Goal: Task Accomplishment & Management: Manage account settings

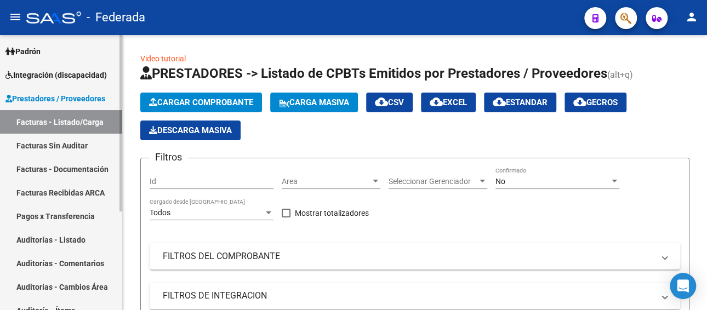
scroll to position [44, 0]
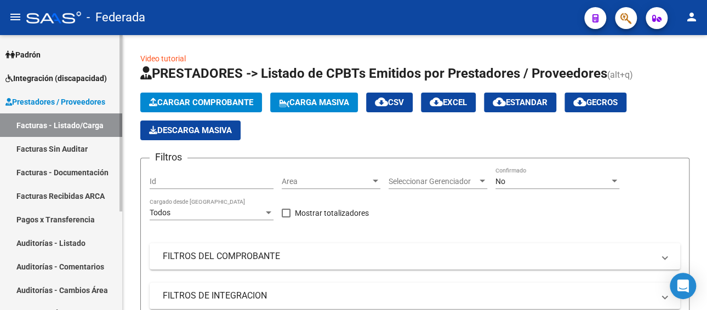
click at [64, 104] on span "Prestadores / Proveedores" at bounding box center [55, 102] width 100 height 12
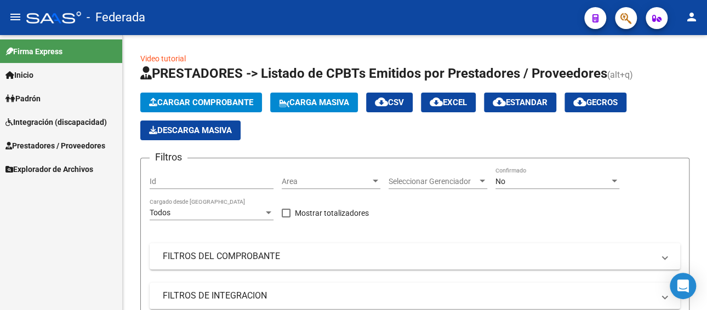
scroll to position [0, 0]
click at [55, 121] on span "Integración (discapacidad)" at bounding box center [55, 122] width 101 height 12
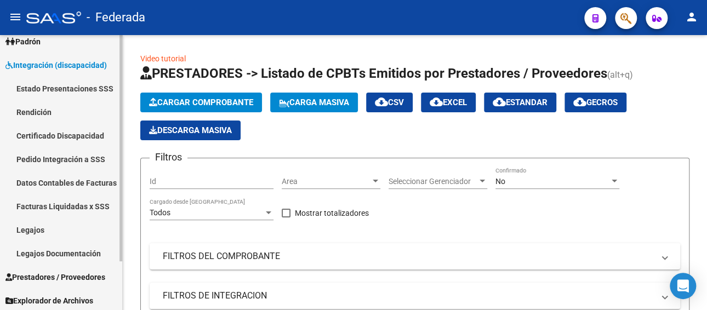
scroll to position [59, 0]
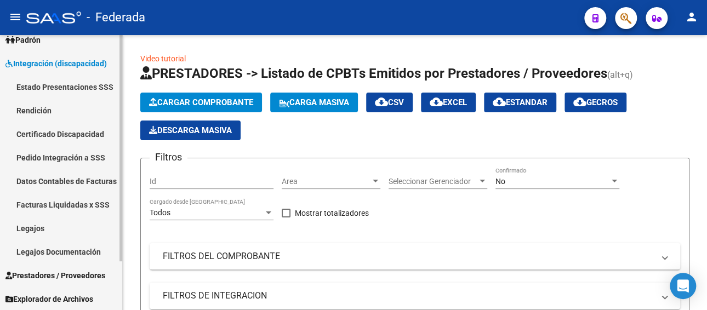
click at [35, 235] on link "Legajos" at bounding box center [61, 228] width 122 height 24
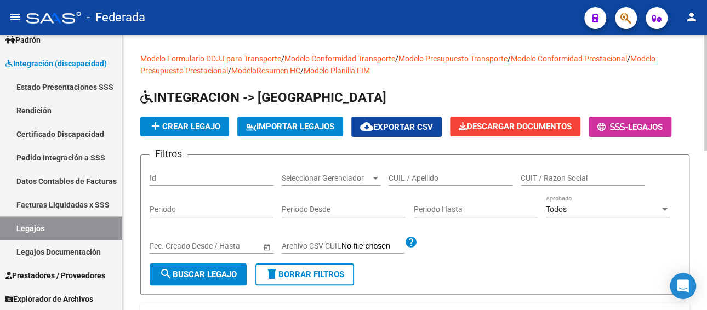
click at [433, 180] on input "CUIL / Apellido" at bounding box center [451, 178] width 124 height 9
paste input "[PERSON_NAME]"
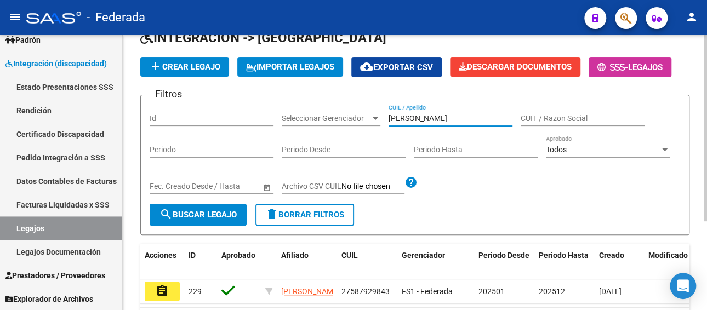
scroll to position [131, 0]
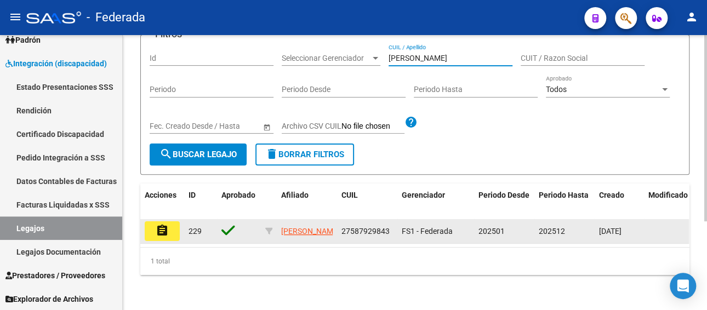
type input "[PERSON_NAME]"
drag, startPoint x: 343, startPoint y: 220, endPoint x: 389, endPoint y: 220, distance: 46.0
click at [389, 225] on div "27587929843" at bounding box center [367, 231] width 52 height 13
copy span "27587929843"
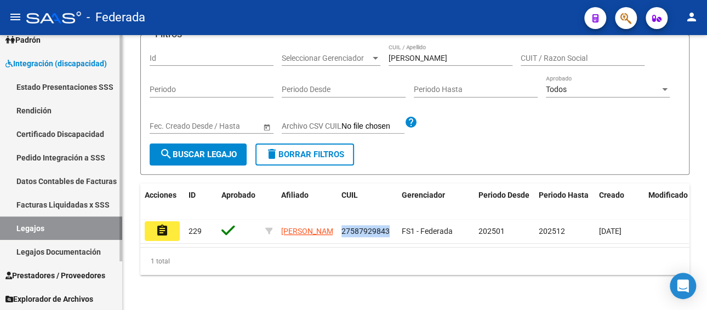
click at [73, 203] on link "Facturas Liquidadas x SSS" at bounding box center [61, 205] width 122 height 24
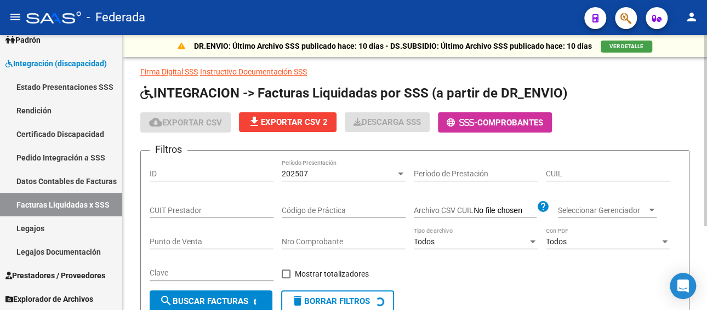
click at [334, 171] on div "202507" at bounding box center [339, 173] width 114 height 9
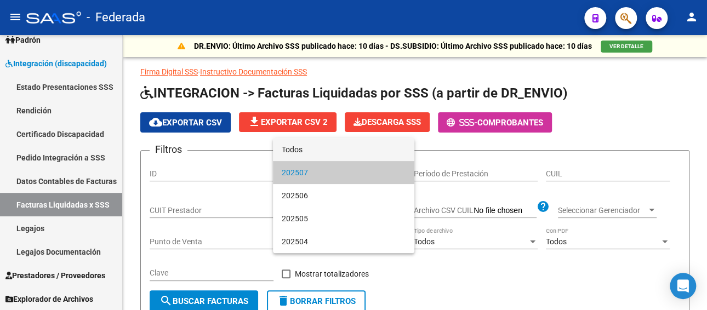
drag, startPoint x: 309, startPoint y: 148, endPoint x: 351, endPoint y: 166, distance: 45.2
click at [310, 149] on span "Todos" at bounding box center [344, 149] width 124 height 23
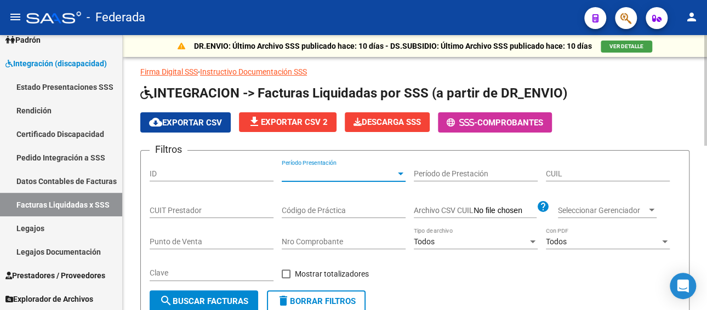
click at [572, 173] on input "CUIL" at bounding box center [608, 173] width 124 height 9
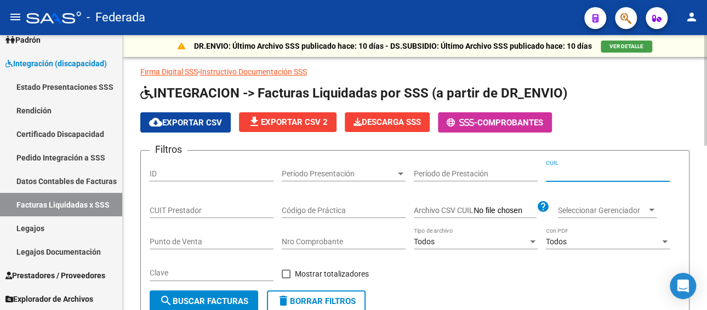
paste input "27-58792984-3"
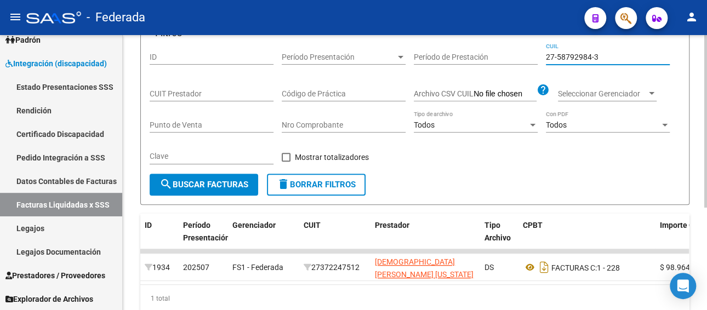
scroll to position [162, 0]
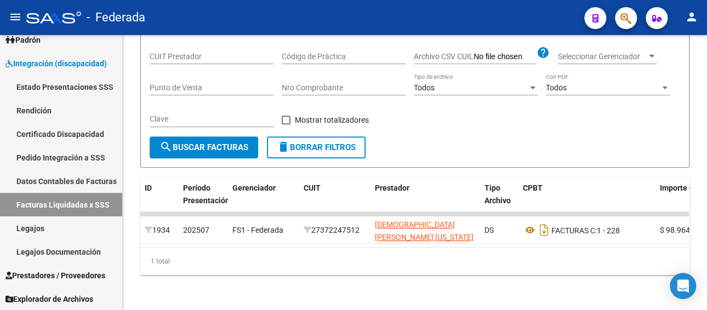
type input "27-58792984-3"
click at [45, 224] on link "Legajos" at bounding box center [61, 228] width 122 height 24
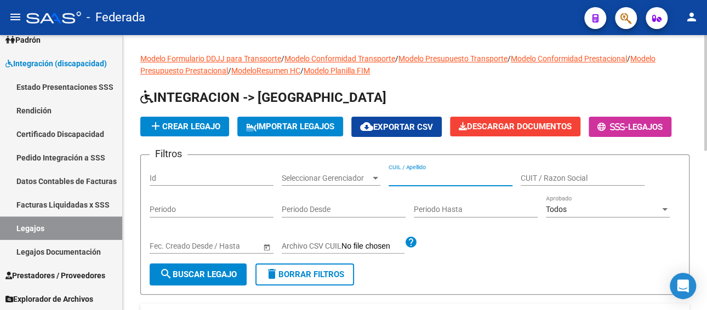
click at [399, 180] on input "CUIL / Apellido" at bounding box center [451, 178] width 124 height 9
paste input "[PERSON_NAME]"
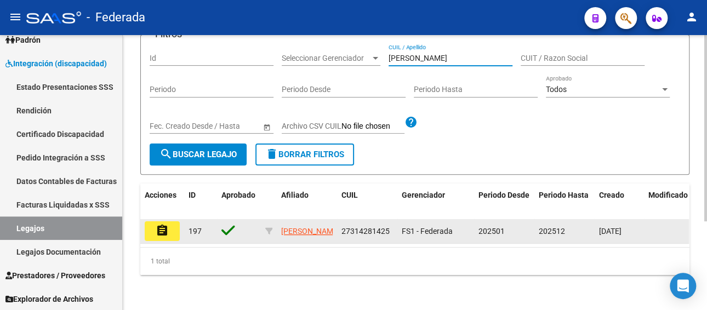
type input "[PERSON_NAME]"
drag, startPoint x: 392, startPoint y: 220, endPoint x: 340, endPoint y: 221, distance: 52.1
click at [340, 221] on datatable-body-cell "27314281425" at bounding box center [367, 231] width 60 height 24
copy span "27314281425"
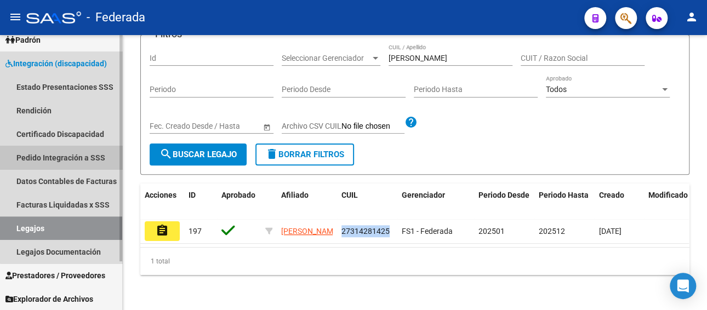
click at [67, 155] on link "Pedido Integración a SSS" at bounding box center [61, 158] width 122 height 24
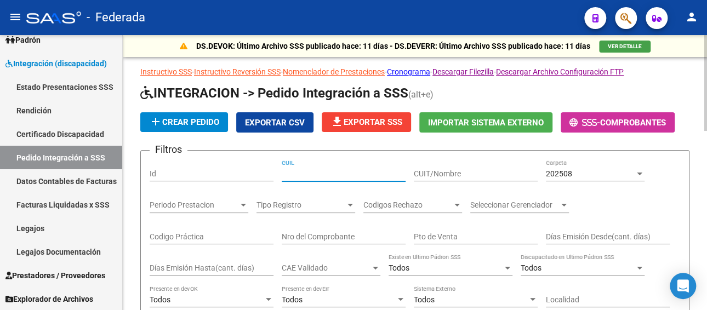
click at [316, 169] on input "CUIL" at bounding box center [344, 173] width 124 height 9
paste input "27314281425"
type input "27314281425"
click at [568, 173] on span "202508" at bounding box center [559, 173] width 26 height 9
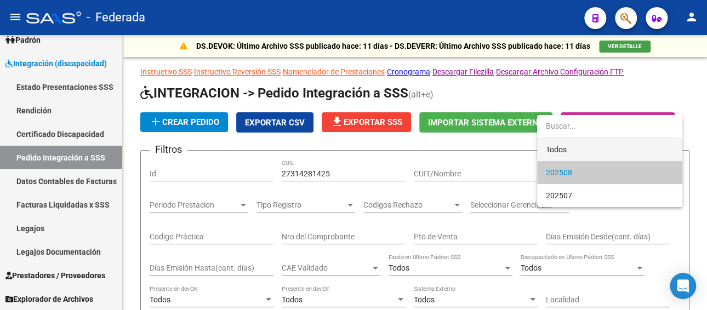
click at [569, 151] on span "Todos" at bounding box center [610, 149] width 128 height 23
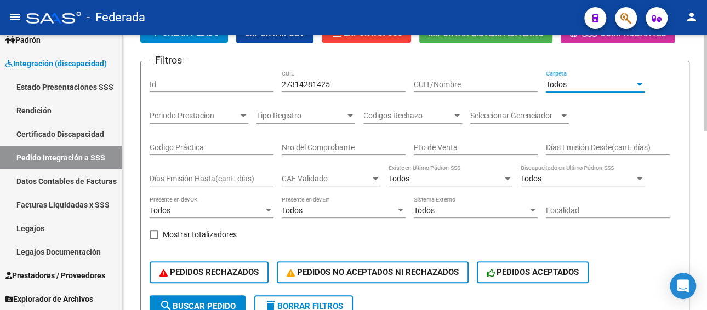
scroll to position [164, 0]
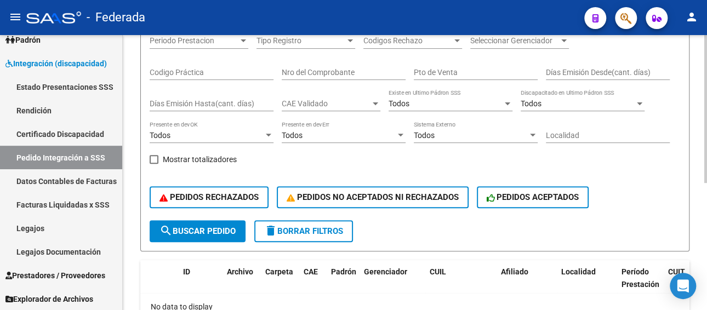
click at [213, 231] on span "search Buscar Pedido" at bounding box center [197, 231] width 76 height 10
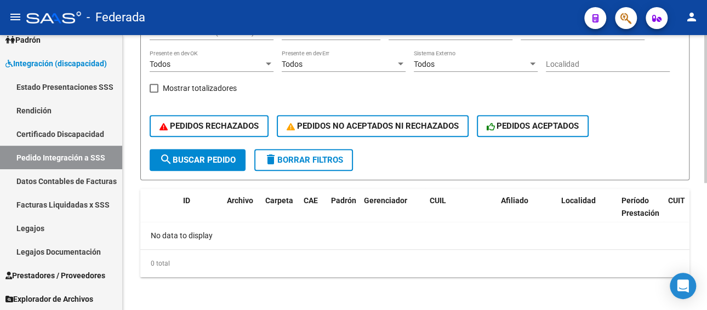
scroll to position [237, 0]
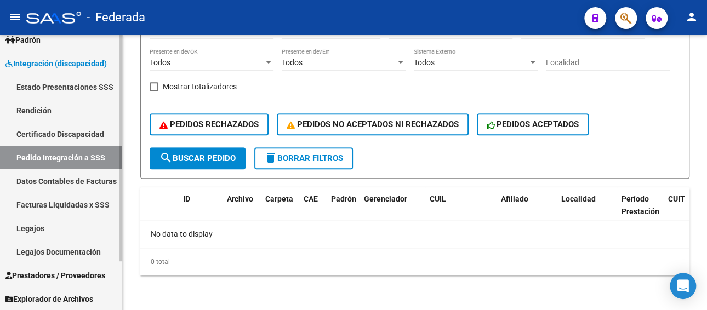
click at [37, 227] on link "Legajos" at bounding box center [61, 228] width 122 height 24
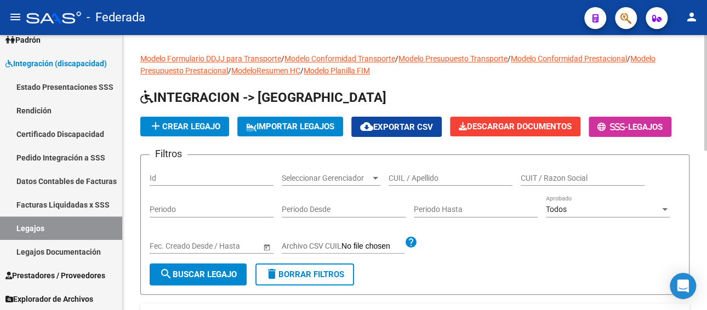
click at [429, 175] on input "CUIL / Apellido" at bounding box center [451, 178] width 124 height 9
paste input "[PERSON_NAME]"
type input "[PERSON_NAME]"
click at [196, 273] on span "search Buscar Legajo" at bounding box center [197, 275] width 77 height 10
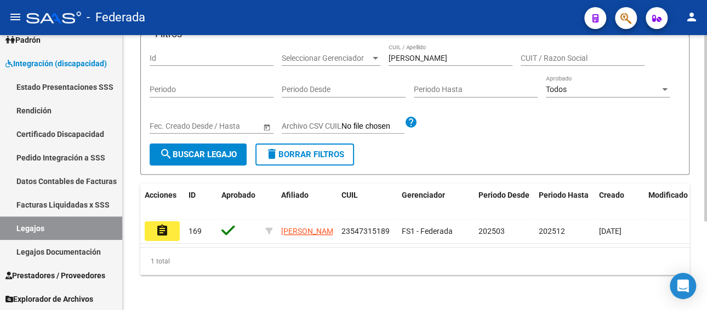
scroll to position [131, 0]
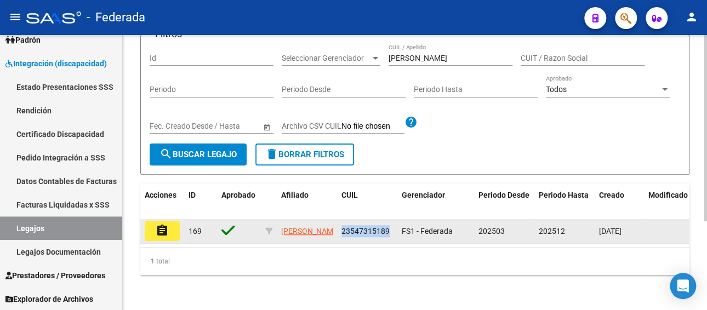
drag, startPoint x: 341, startPoint y: 221, endPoint x: 391, endPoint y: 221, distance: 50.4
click at [391, 225] on div "23547315189" at bounding box center [367, 231] width 52 height 13
copy span "23547315189"
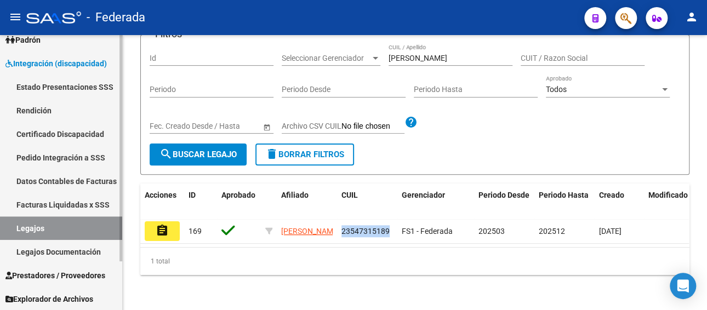
click at [32, 200] on link "Facturas Liquidadas x SSS" at bounding box center [61, 205] width 122 height 24
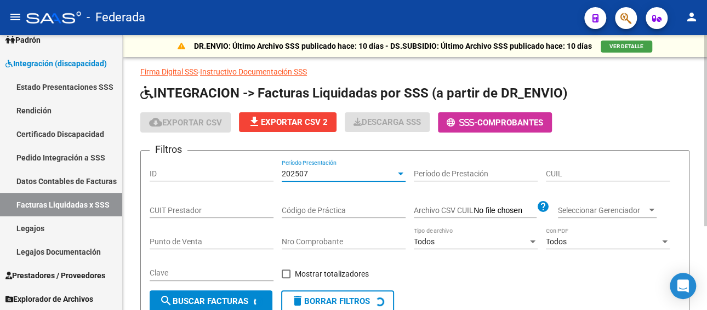
click at [335, 174] on div "202507" at bounding box center [339, 173] width 114 height 9
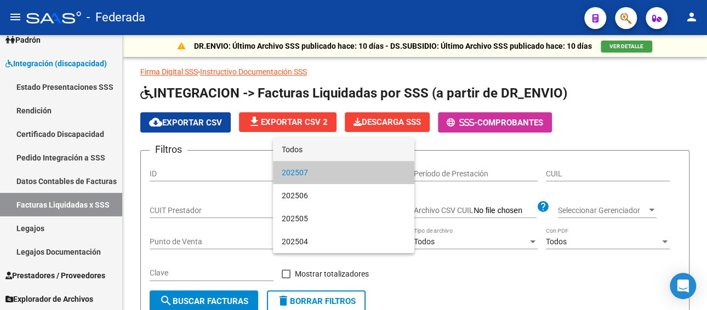
click at [336, 157] on span "Todos" at bounding box center [344, 149] width 124 height 23
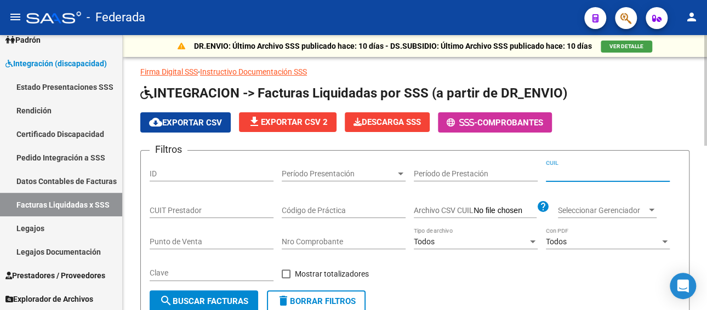
click at [565, 176] on input "CUIL" at bounding box center [608, 173] width 124 height 9
paste input "23-54731518-9"
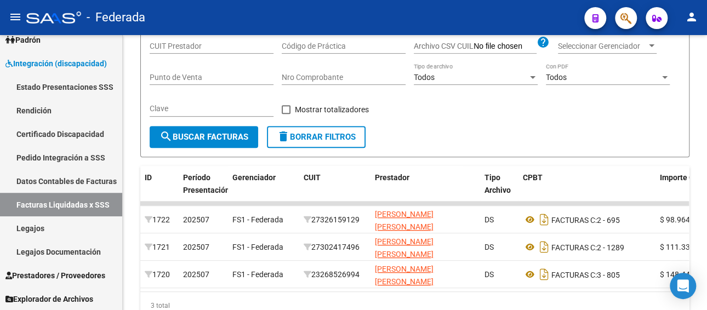
type input "23-54731518-9"
drag, startPoint x: 329, startPoint y: 301, endPoint x: 250, endPoint y: 297, distance: 79.0
click at [249, 297] on div "ID Período Presentación Gerenciador CUIT Prestador Tipo Archivo CPBT Importe CP…" at bounding box center [414, 242] width 549 height 153
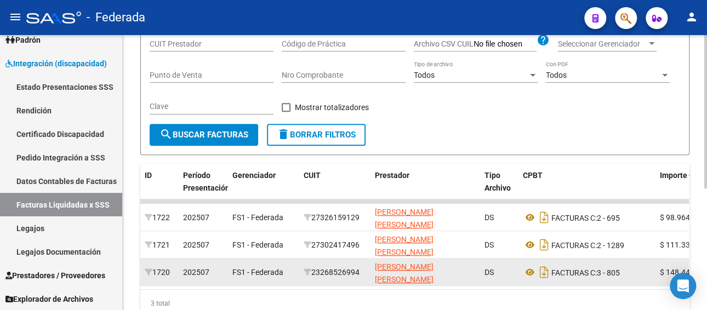
click at [422, 284] on datatable-body-cell "[PERSON_NAME] [PERSON_NAME]" at bounding box center [425, 272] width 110 height 27
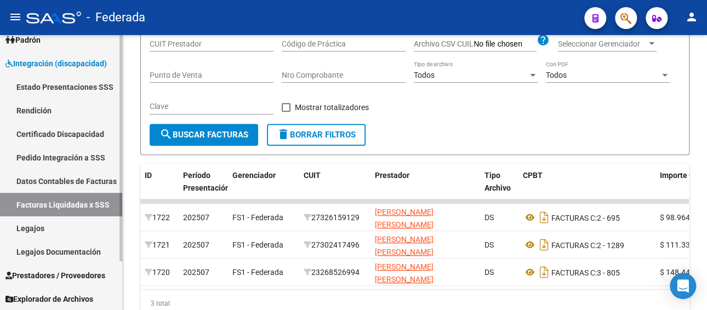
click at [81, 233] on link "Legajos" at bounding box center [61, 228] width 122 height 24
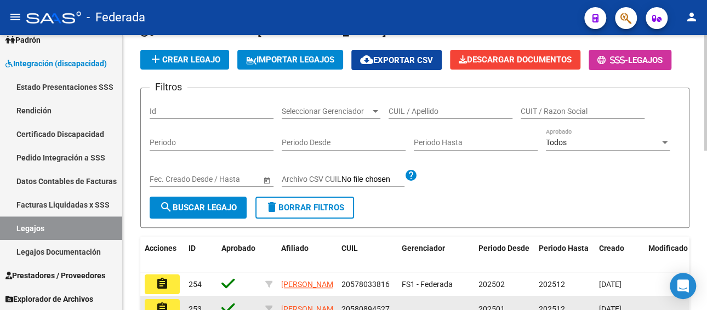
scroll to position [57, 0]
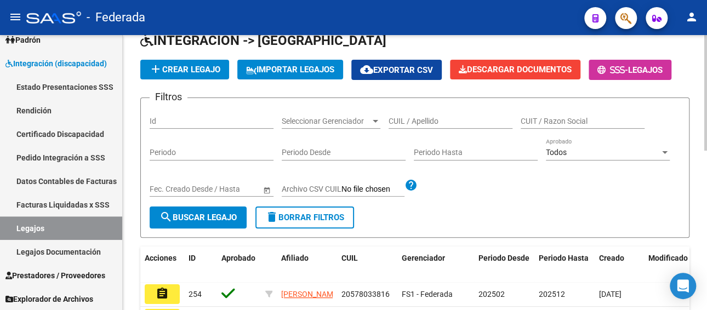
click at [440, 117] on input "CUIL / Apellido" at bounding box center [451, 121] width 124 height 9
paste input "[PERSON_NAME]"
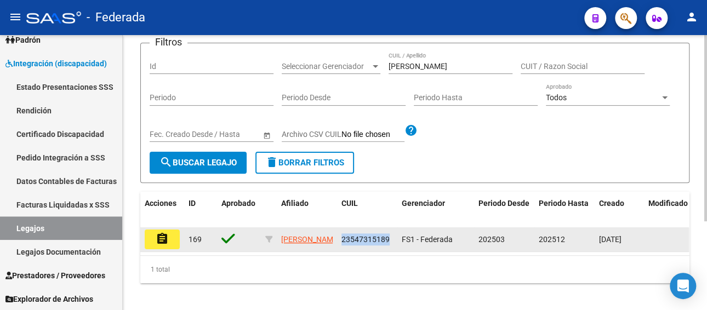
drag, startPoint x: 389, startPoint y: 237, endPoint x: 338, endPoint y: 236, distance: 51.5
click at [338, 236] on datatable-body-cell "23547315189" at bounding box center [367, 239] width 60 height 24
copy span "23547315189"
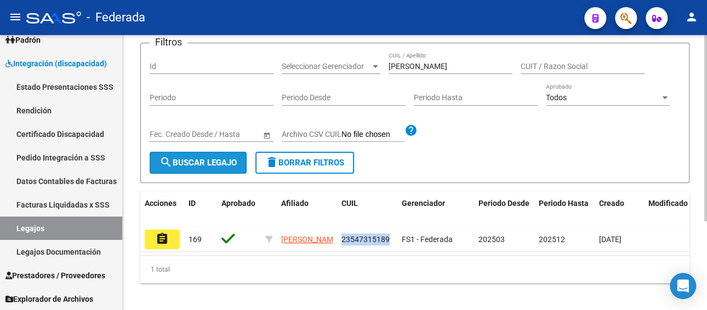
click at [195, 170] on button "search Buscar Legajo" at bounding box center [198, 163] width 97 height 22
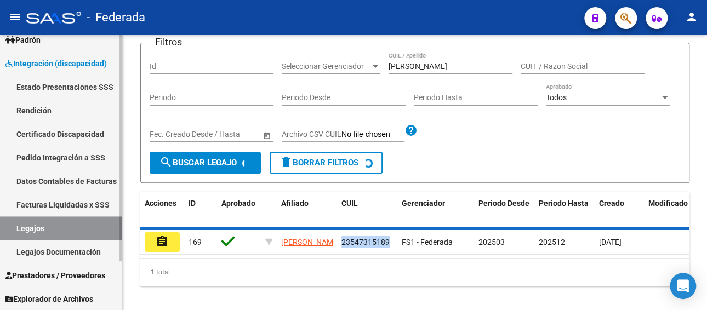
click at [88, 226] on link "Legajos" at bounding box center [61, 228] width 122 height 24
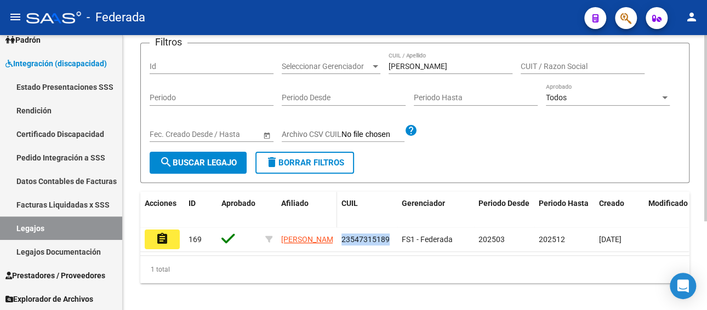
scroll to position [2, 0]
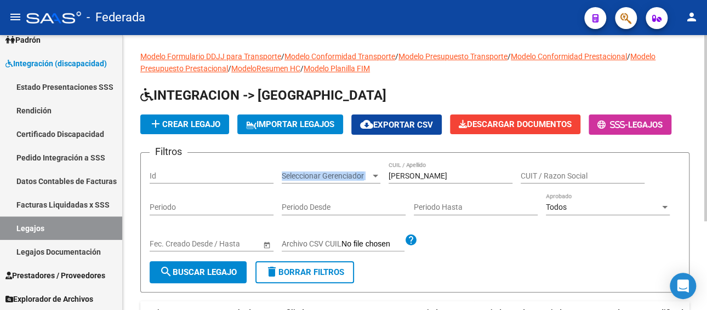
drag, startPoint x: 458, startPoint y: 170, endPoint x: 357, endPoint y: 175, distance: 101.0
click at [357, 175] on div "Filtros Id Seleccionar Gerenciador Seleccionar Gerenciador [PERSON_NAME] / Apel…" at bounding box center [415, 212] width 531 height 100
drag, startPoint x: 469, startPoint y: 171, endPoint x: 352, endPoint y: 171, distance: 116.2
click at [352, 171] on div "Filtros Id Seleccionar Gerenciador Seleccionar Gerenciador [PERSON_NAME] / Apel…" at bounding box center [415, 212] width 531 height 100
paste input "[PERSON_NAME]"
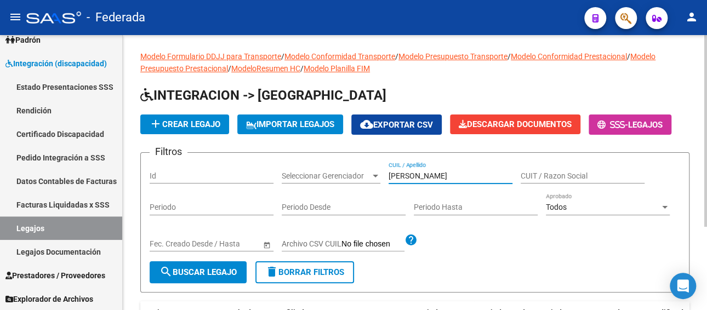
drag, startPoint x: 420, startPoint y: 170, endPoint x: 383, endPoint y: 172, distance: 37.9
click at [383, 172] on div "Filtros Id Seleccionar Gerenciador Seleccionar Gerenciador [PERSON_NAME] CUIL /…" at bounding box center [415, 212] width 531 height 100
paste input "[PERSON_NAME]"
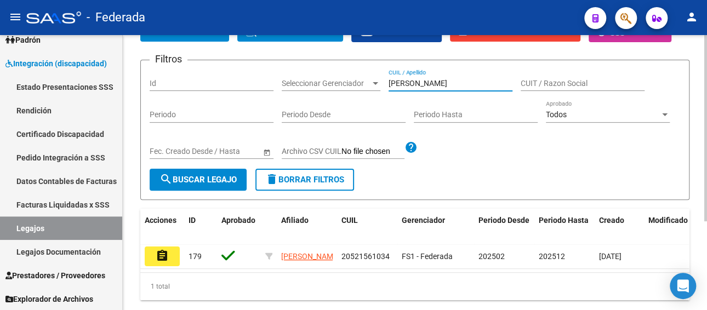
scroll to position [112, 0]
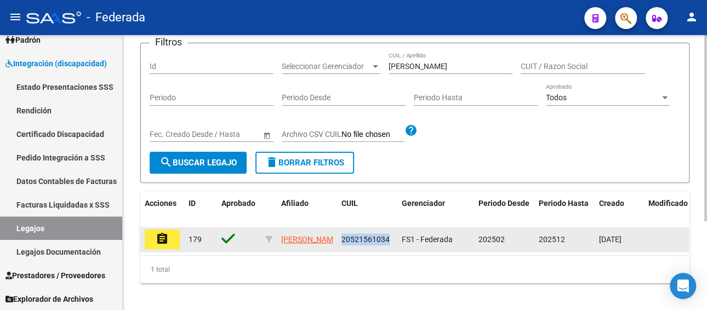
drag, startPoint x: 338, startPoint y: 238, endPoint x: 391, endPoint y: 238, distance: 52.6
click at [391, 238] on datatable-body-cell "20521561034" at bounding box center [367, 239] width 60 height 24
copy span "20521561034"
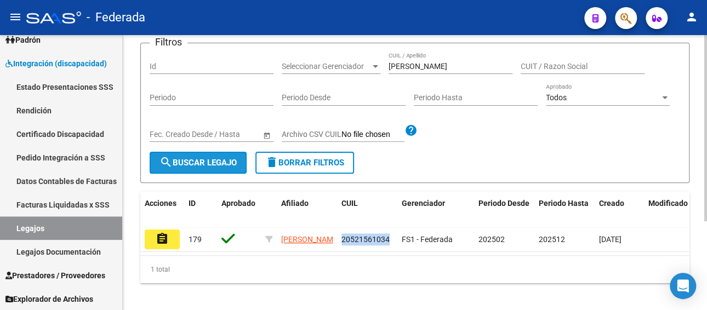
click at [194, 162] on span "search Buscar Legajo" at bounding box center [197, 163] width 77 height 10
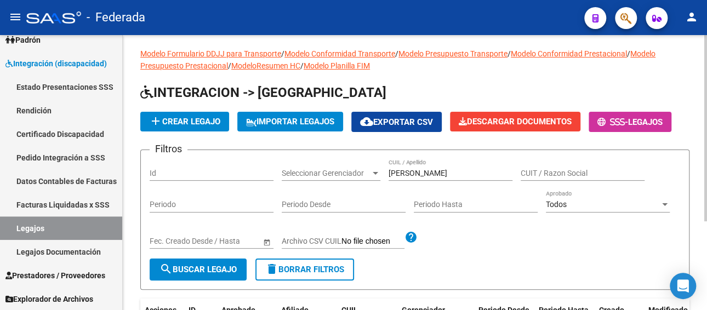
scroll to position [0, 0]
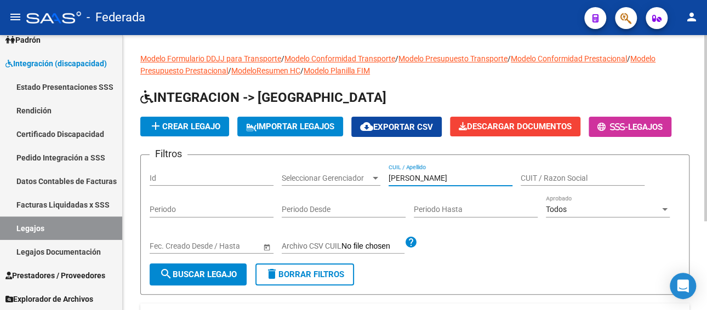
paste input "[PERSON_NAME]"
click at [349, 169] on div "Filtros Id Seleccionar Gerenciador Seleccionar Gerenciador [PERSON_NAME] CUIL /…" at bounding box center [415, 214] width 531 height 100
click at [485, 174] on input "[PERSON_NAME]" at bounding box center [451, 178] width 124 height 9
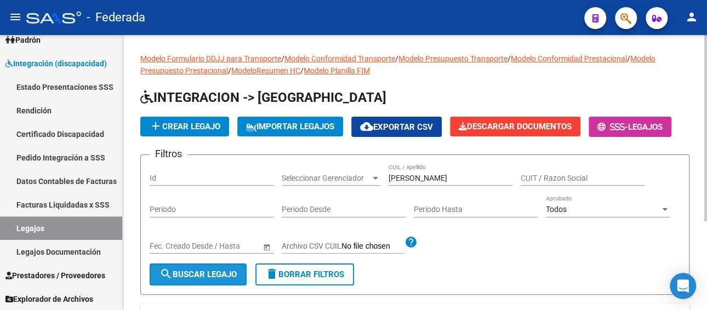
click at [191, 270] on span "search Buscar Legajo" at bounding box center [197, 275] width 77 height 10
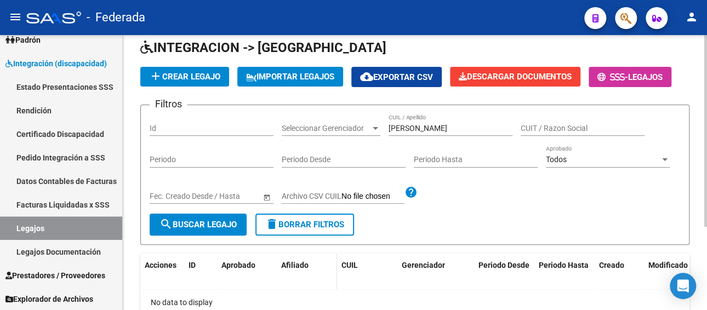
scroll to position [119, 0]
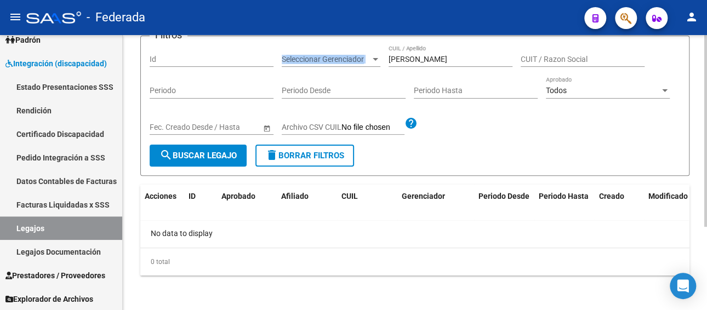
drag, startPoint x: 458, startPoint y: 53, endPoint x: 276, endPoint y: 48, distance: 182.0
click at [279, 48] on div "Filtros Id Seleccionar Gerenciador Seleccionar Gerenciador [PERSON_NAME] CUIL /…" at bounding box center [415, 95] width 531 height 100
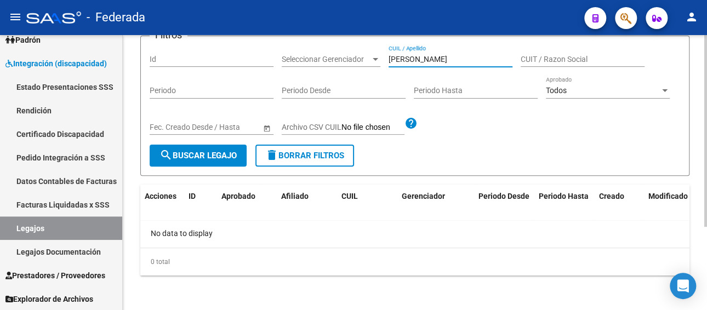
drag, startPoint x: 442, startPoint y: 56, endPoint x: 377, endPoint y: 55, distance: 65.2
click at [377, 55] on div "Filtros Id Seleccionar Gerenciador Seleccionar Gerenciador [PERSON_NAME] CUIL /…" at bounding box center [415, 95] width 531 height 100
drag, startPoint x: 453, startPoint y: 56, endPoint x: 381, endPoint y: 59, distance: 71.8
click at [381, 59] on div "Filtros Id Seleccionar Gerenciador Seleccionar Gerenciador [PERSON_NAME] CUIL /…" at bounding box center [415, 95] width 531 height 100
paste input "[PERSON_NAME]"
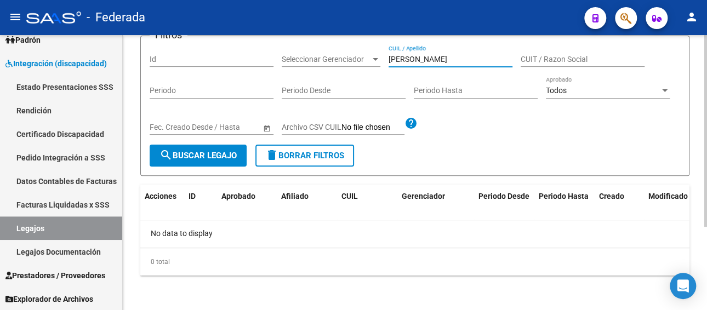
drag, startPoint x: 459, startPoint y: 59, endPoint x: 332, endPoint y: 59, distance: 126.6
click at [332, 59] on div "Filtros Id Seleccionar Gerenciador Seleccionar [PERSON_NAME] / Apellido CUIT / …" at bounding box center [415, 95] width 531 height 100
paste input "[PERSON_NAME] HOLZHEI"
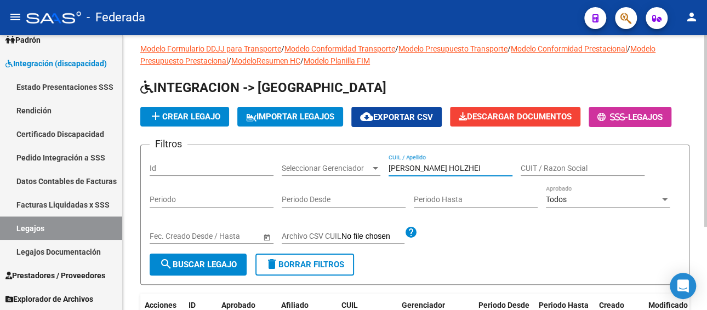
scroll to position [9, 0]
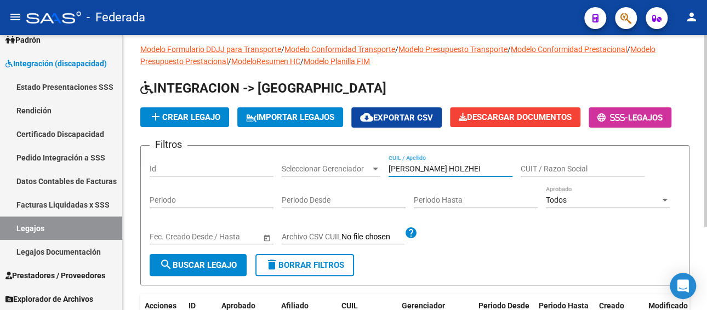
drag, startPoint x: 463, startPoint y: 166, endPoint x: 382, endPoint y: 166, distance: 80.6
click at [382, 166] on div "Filtros Id Seleccionar Gerenciador Seleccionar Gerenciador [PERSON_NAME] HOLZHE…" at bounding box center [415, 205] width 531 height 100
paste input "[PERSON_NAME]"
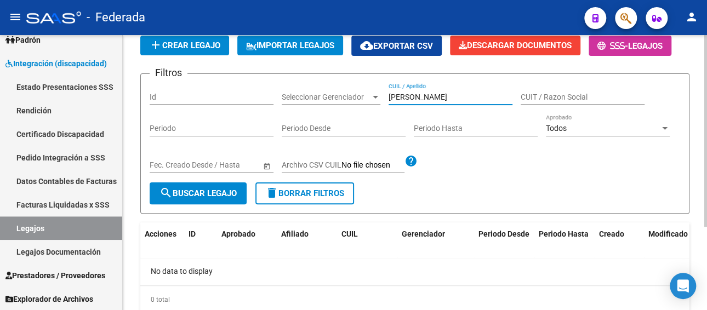
scroll to position [64, 0]
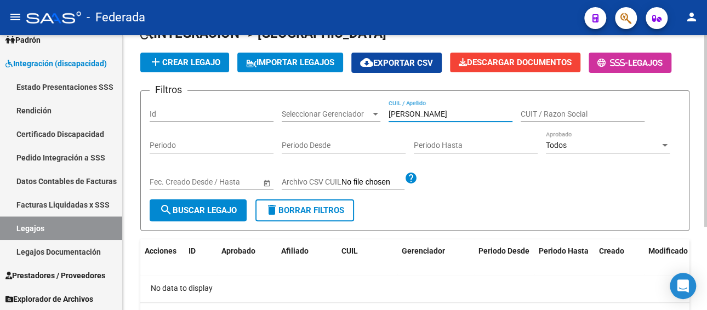
paste input "[PERSON_NAME] HOLZHEI"
drag, startPoint x: 473, startPoint y: 112, endPoint x: 324, endPoint y: 113, distance: 148.5
click at [324, 113] on div "Filtros Id Seleccionar Gerenciador Seleccionar [PERSON_NAME] / Apellido CUIT / …" at bounding box center [415, 150] width 531 height 100
drag, startPoint x: 465, startPoint y: 111, endPoint x: 315, endPoint y: 94, distance: 151.1
click at [314, 96] on form "Filtros Id Seleccionar Gerenciador Seleccionar Gerenciador [PERSON_NAME] HOLZHE…" at bounding box center [414, 160] width 549 height 140
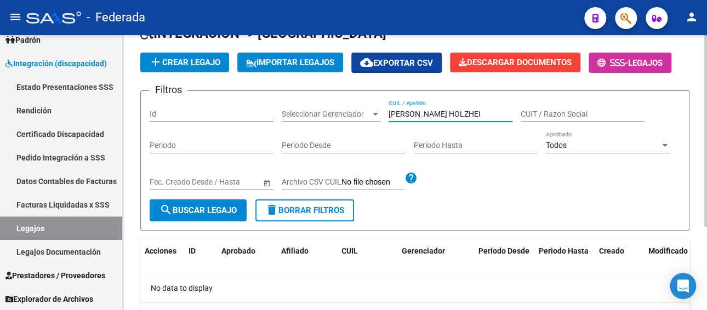
paste input "DI [PERSON_NAME]"
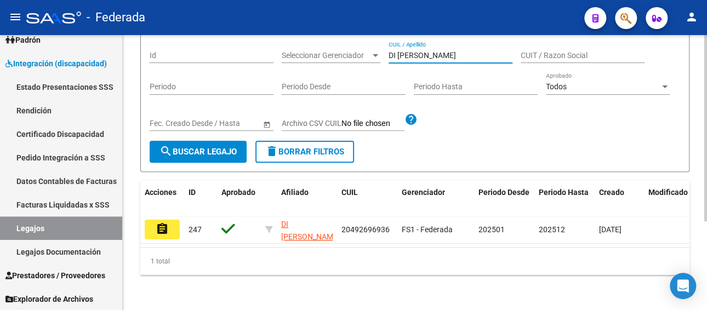
scroll to position [131, 0]
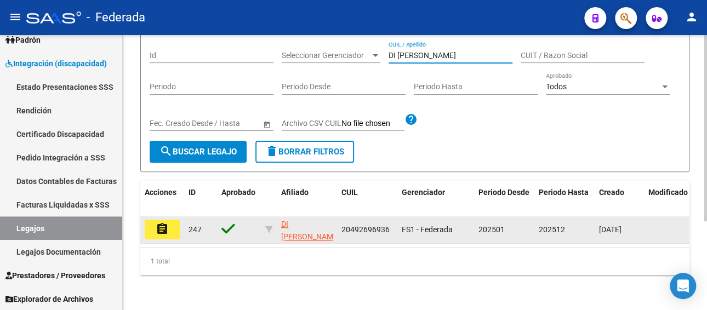
type input "DI [PERSON_NAME]"
drag, startPoint x: 338, startPoint y: 224, endPoint x: 400, endPoint y: 220, distance: 62.6
click at [400, 220] on div "assignment 247 DI [PERSON_NAME] 20492696936 FS1 - Federada 202501 202512 [DATE]" at bounding box center [512, 229] width 745 height 27
copy span "20492696936"
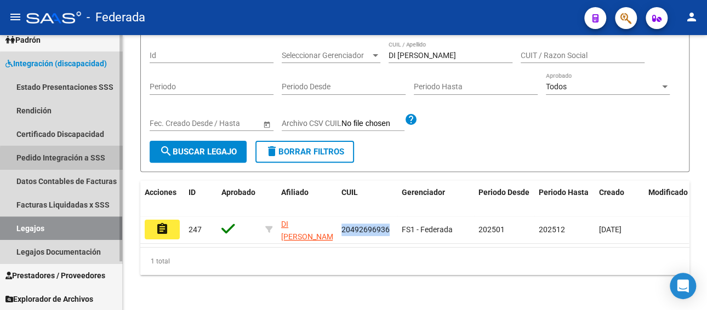
click at [67, 159] on link "Pedido Integración a SSS" at bounding box center [61, 158] width 122 height 24
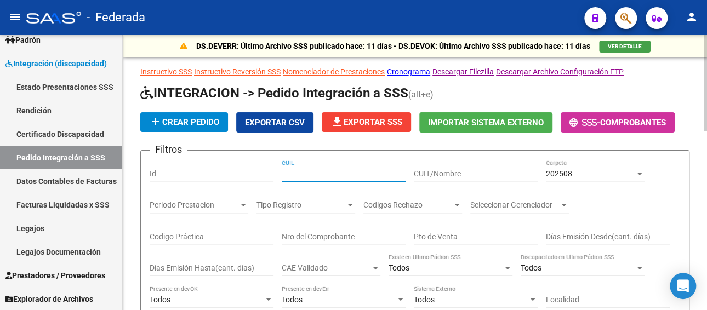
click at [329, 171] on input "CUIL" at bounding box center [344, 173] width 124 height 9
paste input "20492696936"
type input "20492696936"
click at [566, 168] on div "202508 Carpeta" at bounding box center [595, 170] width 99 height 22
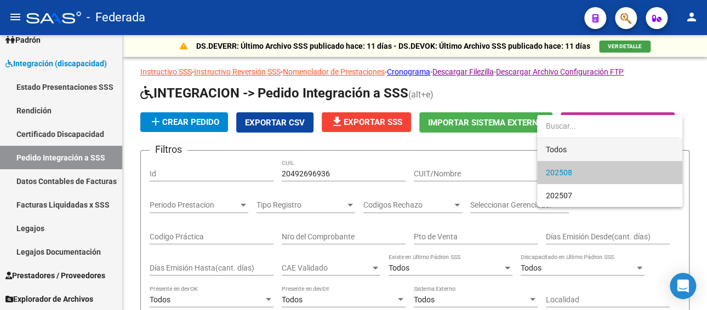
click at [566, 149] on span "Todos" at bounding box center [610, 149] width 128 height 23
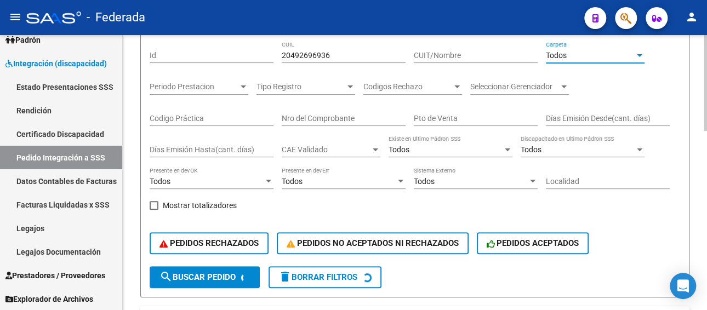
scroll to position [164, 0]
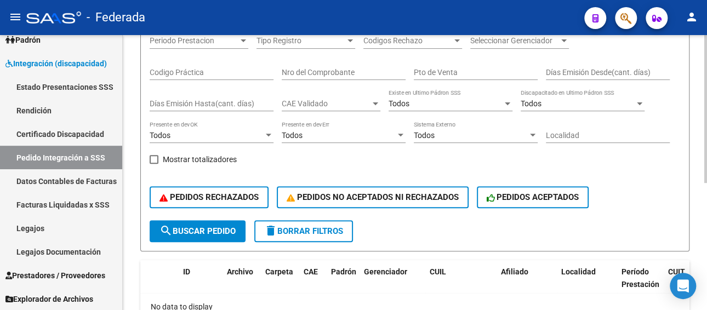
click at [181, 229] on span "search Buscar Pedido" at bounding box center [197, 231] width 76 height 10
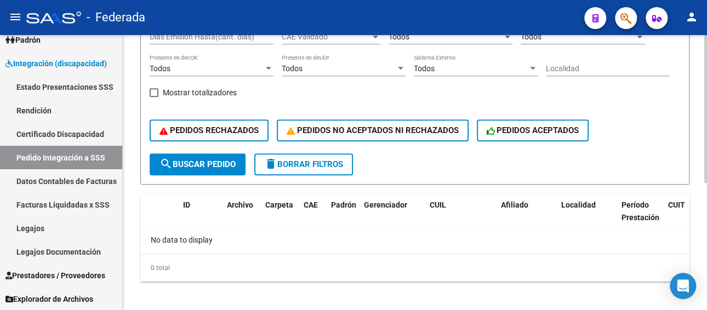
scroll to position [237, 0]
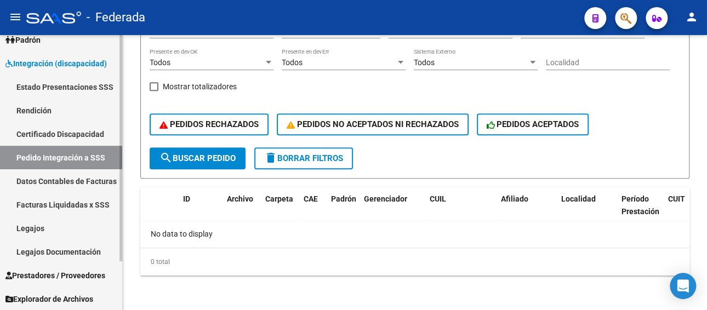
click at [85, 204] on link "Facturas Liquidadas x SSS" at bounding box center [61, 205] width 122 height 24
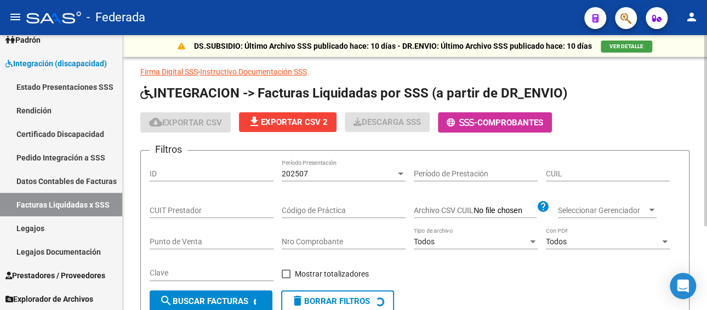
click at [329, 172] on div "202507" at bounding box center [339, 173] width 114 height 9
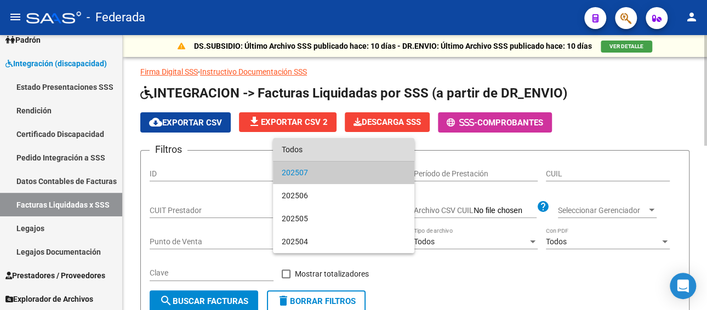
drag, startPoint x: 322, startPoint y: 151, endPoint x: 477, endPoint y: 179, distance: 157.5
click at [323, 152] on span "Todos" at bounding box center [344, 149] width 124 height 23
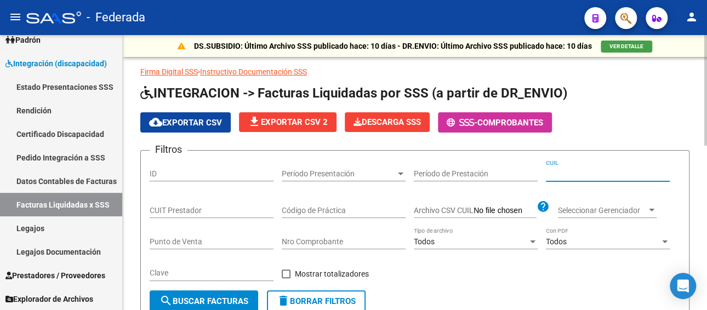
click at [597, 171] on input "CUIL" at bounding box center [608, 173] width 124 height 9
paste input "20-49269693-6"
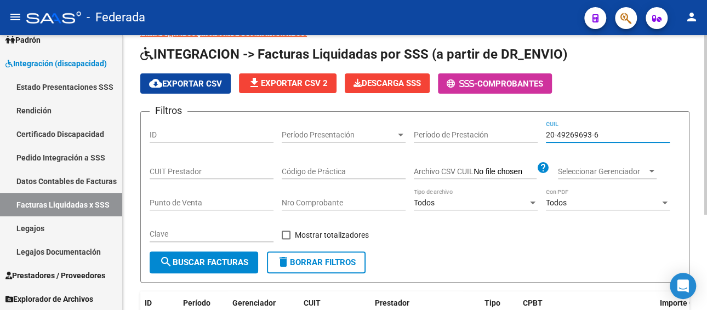
scroll to position [146, 0]
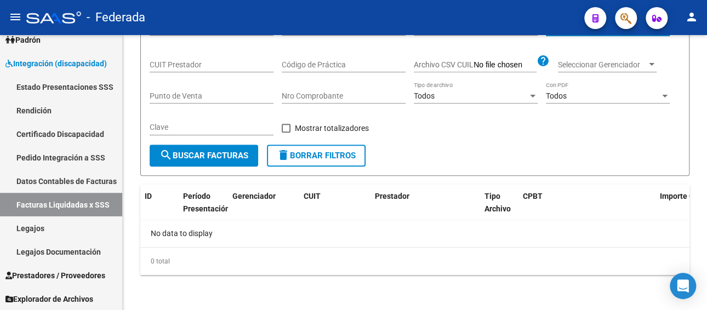
type input "20-49269693-6"
click at [84, 229] on link "Legajos" at bounding box center [61, 228] width 122 height 24
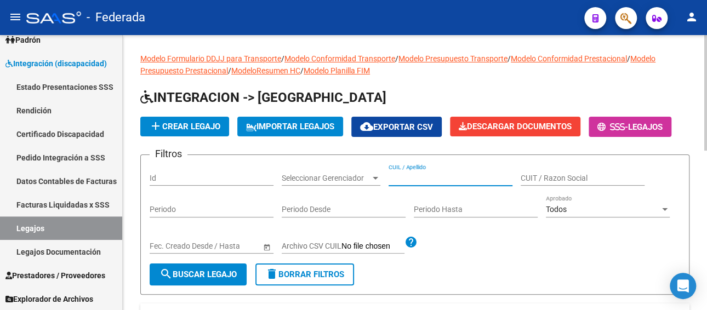
click at [458, 181] on input "CUIL / Apellido" at bounding box center [451, 178] width 124 height 9
paste input "DI [PERSON_NAME]"
click at [218, 268] on button "search Buscar Legajo" at bounding box center [198, 275] width 97 height 22
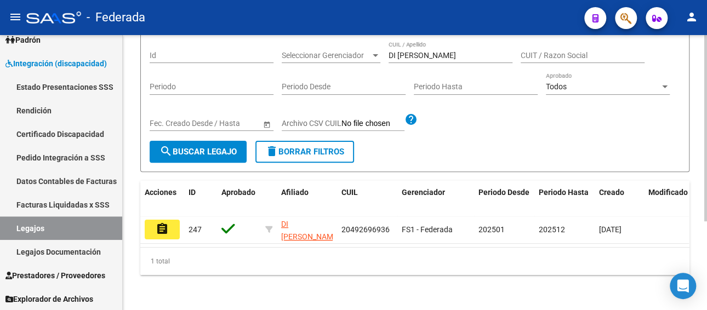
scroll to position [76, 0]
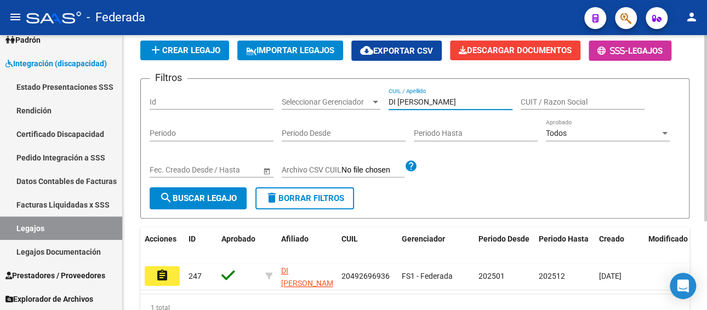
drag, startPoint x: 454, startPoint y: 101, endPoint x: 323, endPoint y: 100, distance: 131.5
click at [323, 100] on div "Filtros Id Seleccionar Gerenciador Seleccionar Gerenciador DI [PERSON_NAME] / A…" at bounding box center [415, 138] width 531 height 100
paste input "[PERSON_NAME] HANG [PERSON_NAME] 215"
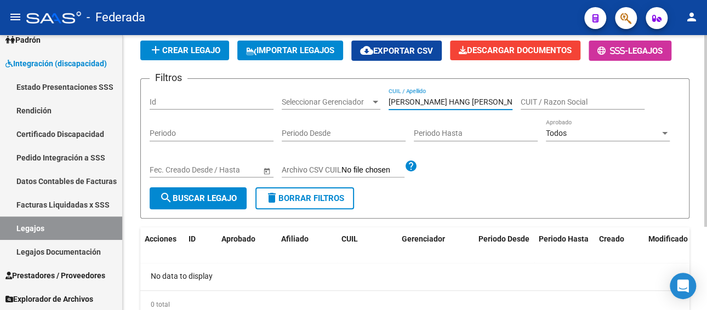
scroll to position [119, 0]
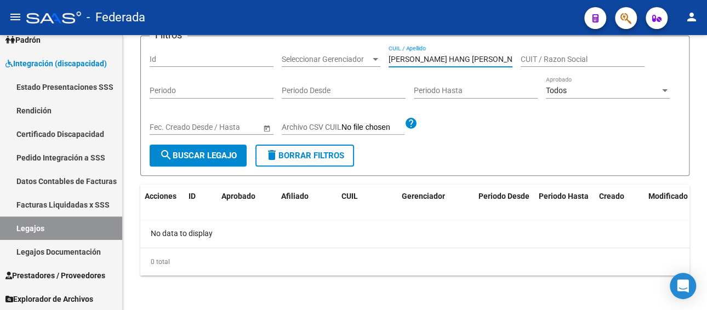
type input "[PERSON_NAME] HANG [PERSON_NAME]"
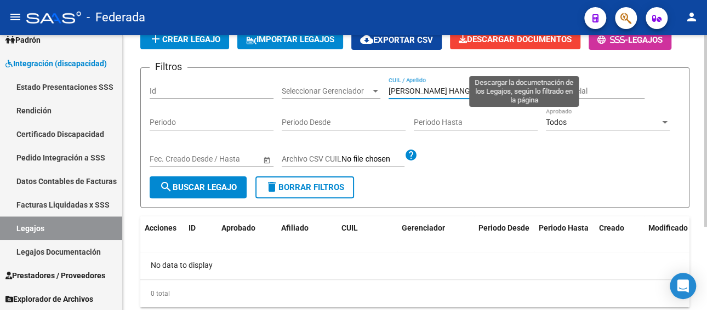
scroll to position [64, 0]
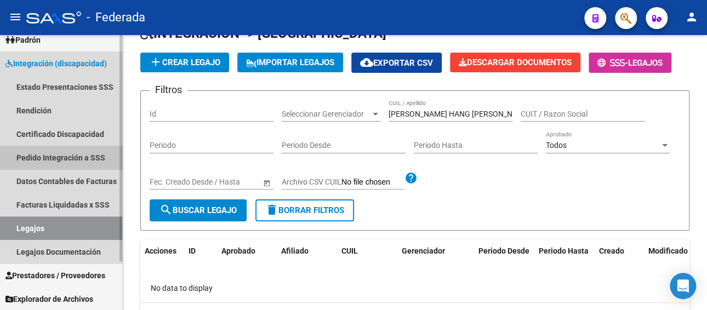
click at [73, 160] on link "Pedido Integración a SSS" at bounding box center [61, 158] width 122 height 24
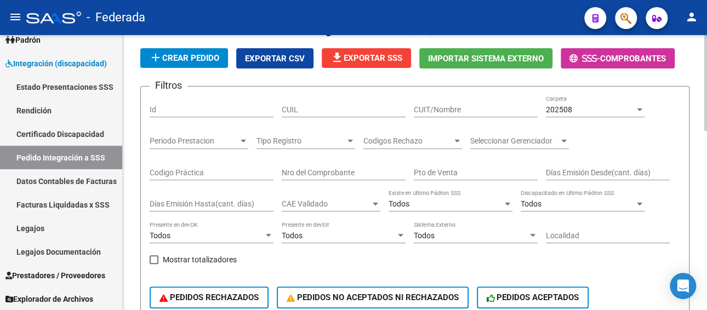
click at [339, 103] on div "CUIL" at bounding box center [344, 106] width 124 height 22
paste input "20517063178"
type input "20517063178"
click at [566, 105] on span "202508" at bounding box center [559, 109] width 26 height 9
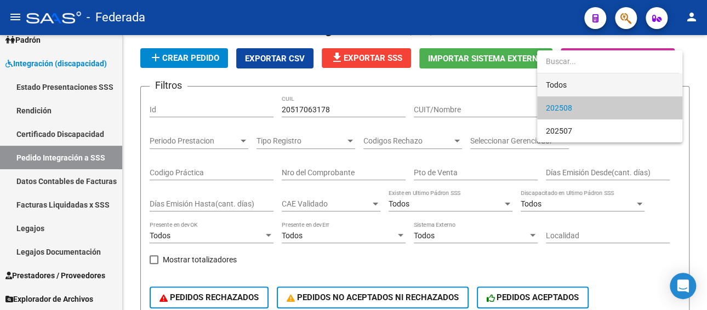
click at [564, 88] on span "Todos" at bounding box center [610, 84] width 128 height 23
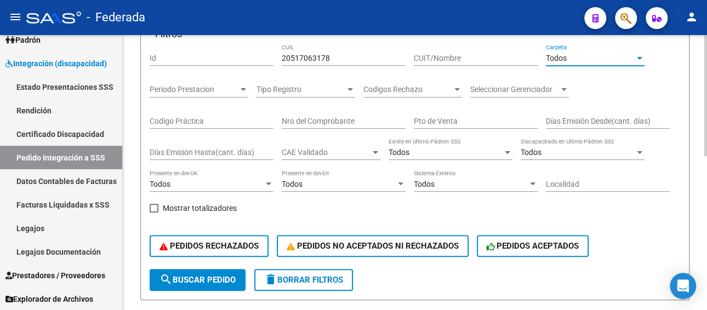
scroll to position [174, 0]
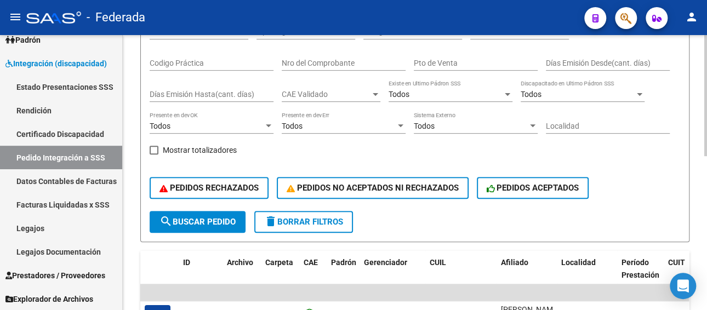
click at [214, 224] on span "search Buscar Pedido" at bounding box center [197, 222] width 76 height 10
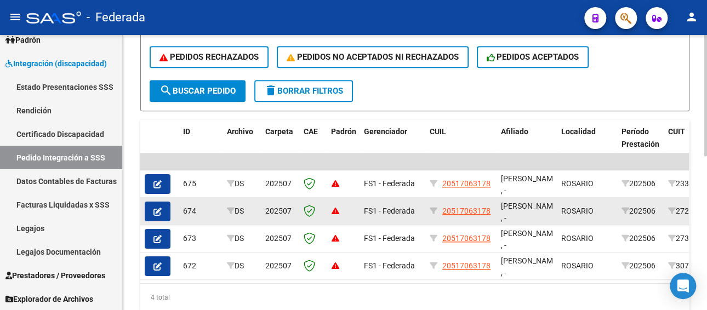
scroll to position [349, 0]
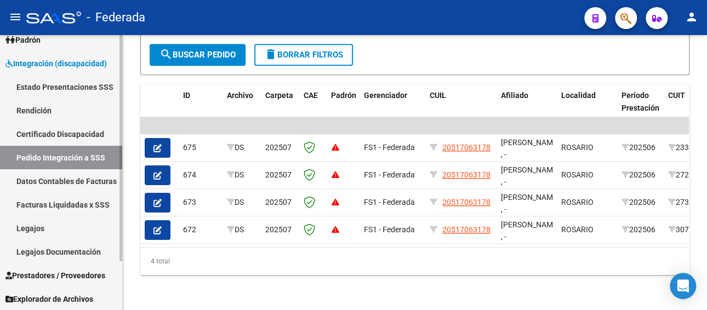
click at [72, 233] on link "Legajos" at bounding box center [61, 228] width 122 height 24
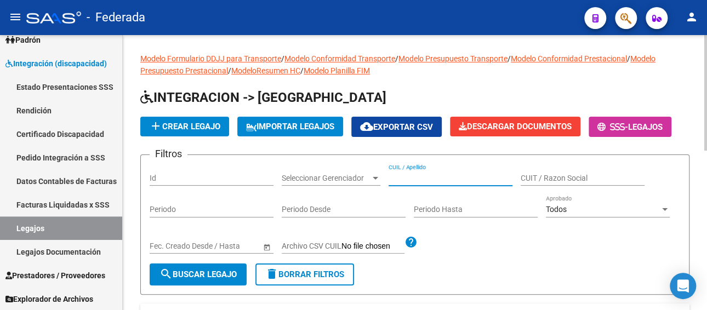
click at [430, 180] on input "CUIL / Apellido" at bounding box center [451, 178] width 124 height 9
paste input "[PERSON_NAME]/[PHONE_NUMBER]"
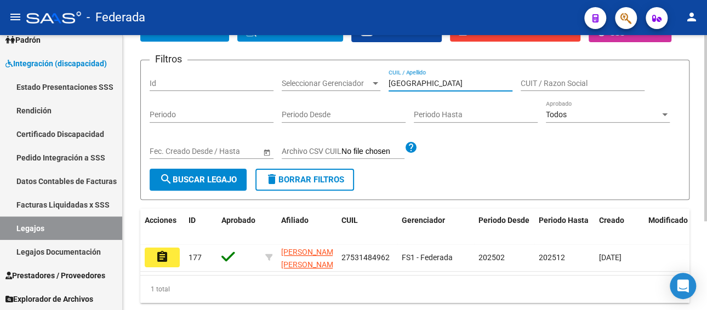
scroll to position [119, 0]
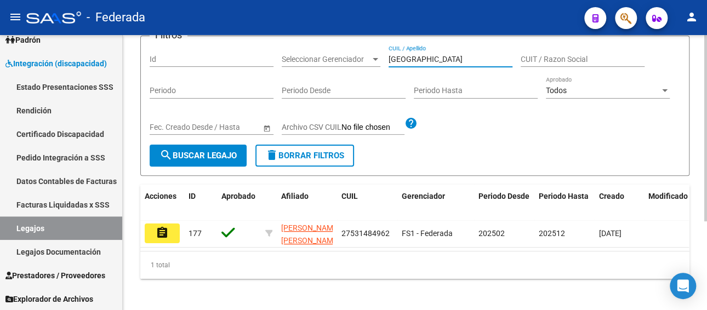
drag, startPoint x: 438, startPoint y: 54, endPoint x: 305, endPoint y: 57, distance: 133.2
click at [305, 57] on div "Filtros Id Seleccionar Gerenciador Seleccionar Gerenciador [PERSON_NAME] CUIL /…" at bounding box center [415, 95] width 531 height 100
paste input "[PERSON_NAME]"
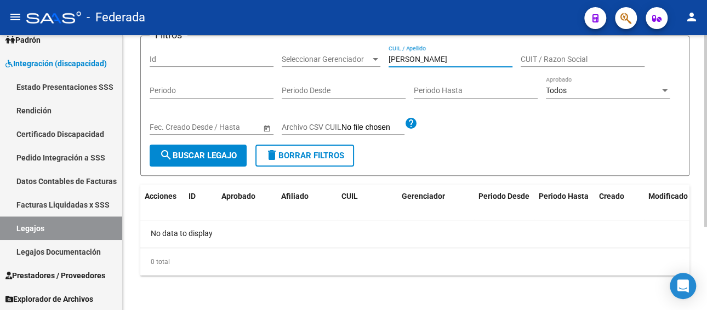
drag, startPoint x: 435, startPoint y: 59, endPoint x: 340, endPoint y: 43, distance: 96.1
click at [340, 45] on div "Filtros Id Seleccionar Gerenciador Seleccionar Gerenciador [PERSON_NAME] CUIL /…" at bounding box center [415, 95] width 531 height 100
paste input "[PERSON_NAME]"
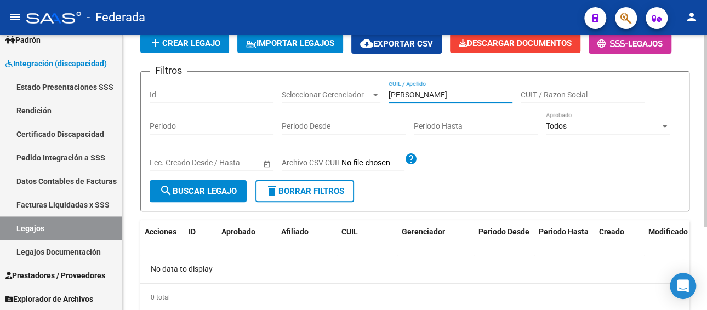
scroll to position [64, 0]
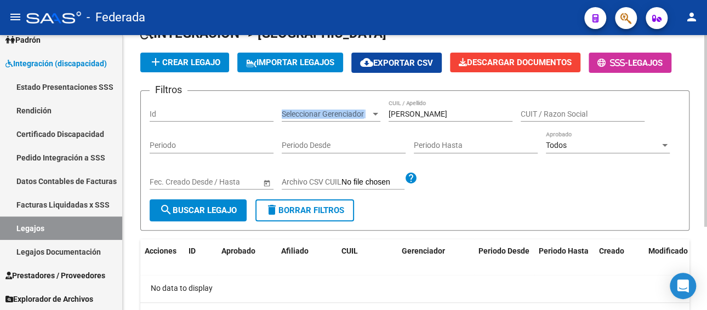
drag, startPoint x: 426, startPoint y: 106, endPoint x: 347, endPoint y: 106, distance: 78.9
click at [347, 106] on div "Filtros Id Seleccionar Gerenciador Seleccionar Gerenciador [PERSON_NAME] CUIL /…" at bounding box center [415, 150] width 531 height 100
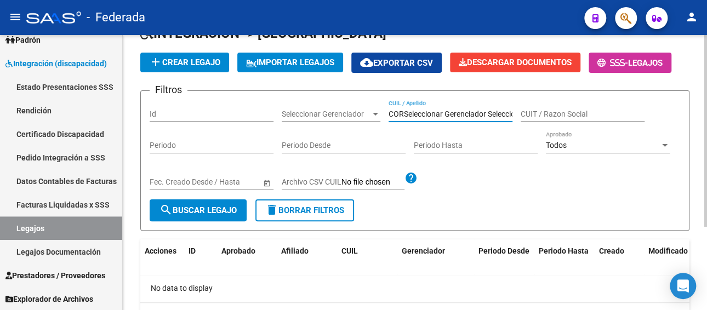
click at [413, 113] on input "CORSeleccionar Gerenciador Seleccionar GerenciadorDOBA [PERSON_NAME]" at bounding box center [451, 114] width 124 height 9
click at [477, 133] on div "Periodo Hasta" at bounding box center [476, 143] width 124 height 22
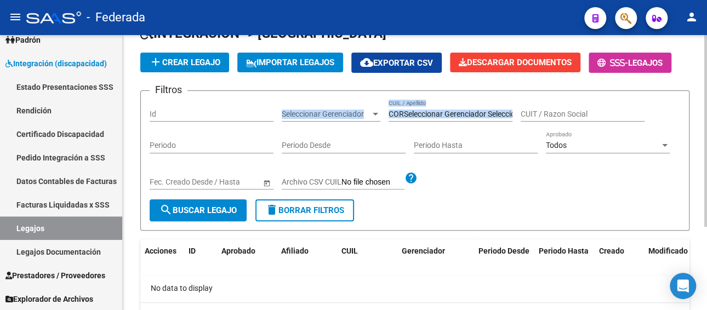
drag, startPoint x: 513, startPoint y: 112, endPoint x: 355, endPoint y: 120, distance: 158.6
click at [355, 120] on div "Filtros Id Seleccionar Gerenciador Seleccionar Gerenciador CORSeleccionar Geren…" at bounding box center [415, 150] width 531 height 100
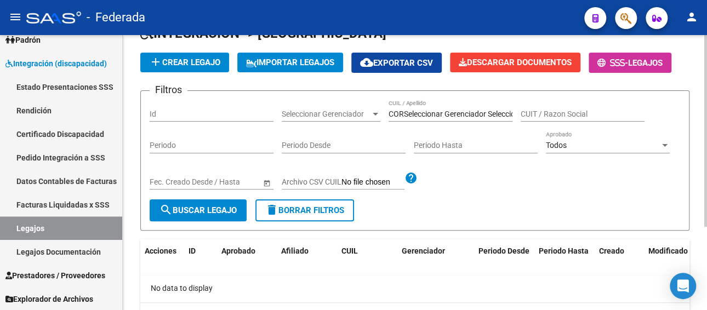
click at [367, 137] on div "Periodo Desde" at bounding box center [344, 143] width 124 height 22
click at [508, 112] on input "CORSeleccionar Gerenciador Seleccionar GerenciadorDOBA [PERSON_NAME]" at bounding box center [451, 114] width 124 height 9
click at [511, 112] on input "CORSeleccionar Gerenciador Seleccionar GerenciadorDOBA [PERSON_NAME]" at bounding box center [451, 114] width 124 height 9
click at [511, 112] on input "ionar GerenciadorDOBA [PERSON_NAME]" at bounding box center [451, 114] width 124 height 9
type input "i"
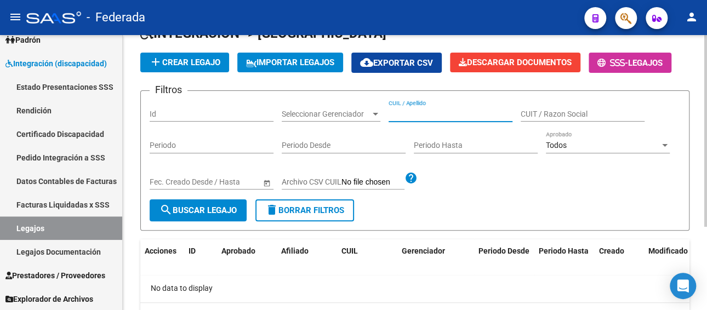
paste input "[PERSON_NAME]"
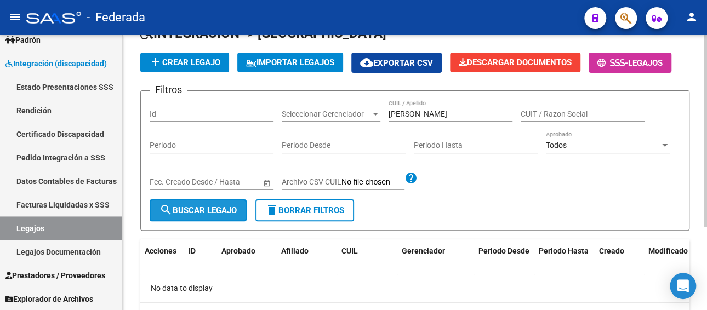
click at [230, 210] on span "search Buscar Legajo" at bounding box center [197, 211] width 77 height 10
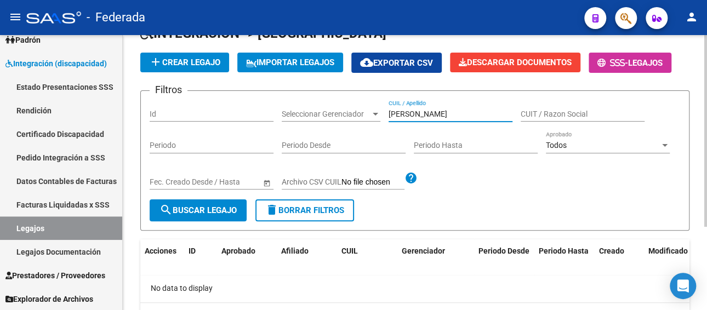
paste input "[PERSON_NAME]"
drag, startPoint x: 387, startPoint y: 109, endPoint x: 346, endPoint y: 105, distance: 41.3
click at [346, 105] on div "Filtros Id Seleccionar Gerenciador Seleccionar Gerenciador [PERSON_NAME] / Apel…" at bounding box center [415, 150] width 531 height 100
drag, startPoint x: 477, startPoint y: 112, endPoint x: 370, endPoint y: 107, distance: 107.0
click at [370, 107] on div "Filtros Id Seleccionar Gerenciador Seleccionar Gerenciador [PERSON_NAME] / Apel…" at bounding box center [415, 150] width 531 height 100
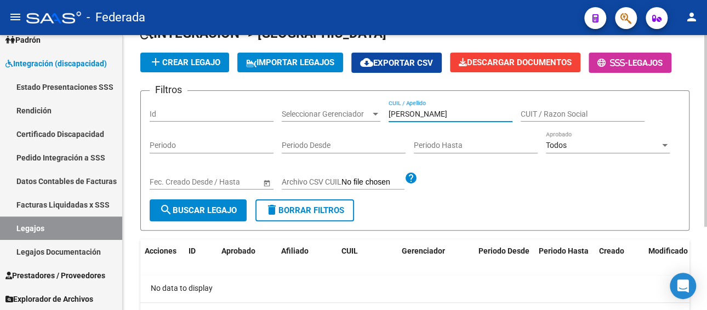
paste input "[PERSON_NAME]"
drag, startPoint x: 465, startPoint y: 115, endPoint x: 355, endPoint y: 102, distance: 110.8
click at [355, 104] on div "Filtros Id Seleccionar Gerenciador Seleccionar Gerenciador [PERSON_NAME] / Apel…" at bounding box center [415, 150] width 531 height 100
paste input "[PERSON_NAME]"
drag, startPoint x: 468, startPoint y: 114, endPoint x: 324, endPoint y: 104, distance: 143.4
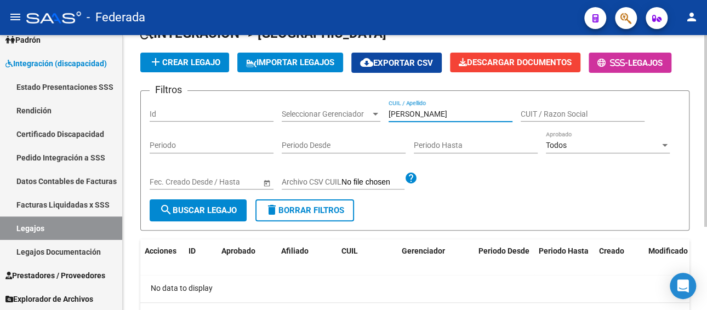
click at [324, 104] on div "Filtros Id Seleccionar Gerenciador Seleccionar [PERSON_NAME] / Apellido CUIT / …" at bounding box center [415, 150] width 531 height 100
paste input "[PERSON_NAME] SANTIAGO"
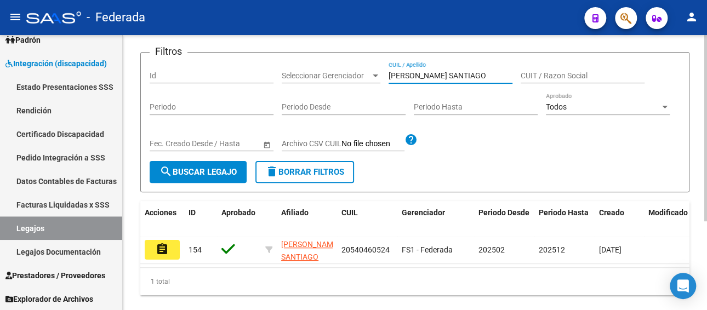
scroll to position [119, 0]
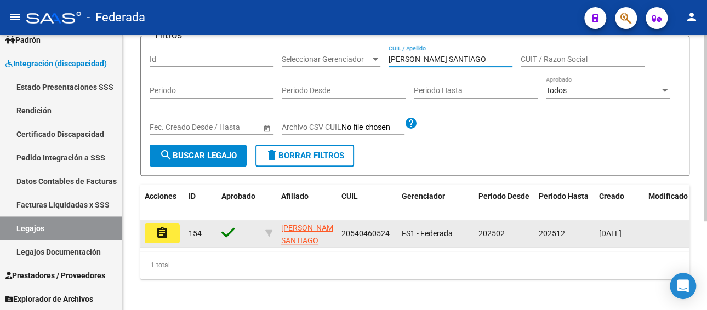
type input "[PERSON_NAME] SANTIAGO"
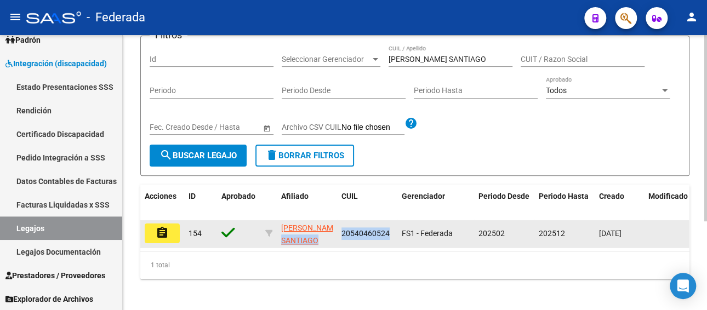
drag, startPoint x: 336, startPoint y: 230, endPoint x: 390, endPoint y: 230, distance: 53.7
click at [390, 230] on div "assignment 154 [PERSON_NAME] SANTIAGO 20540460524 FS1 - Federada 202502 202512 …" at bounding box center [512, 233] width 745 height 27
copy div "[PERSON_NAME] SANTIAGO 20540460524"
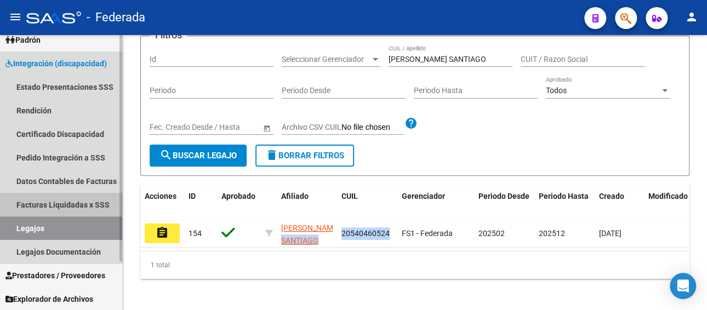
click at [58, 202] on link "Facturas Liquidadas x SSS" at bounding box center [61, 205] width 122 height 24
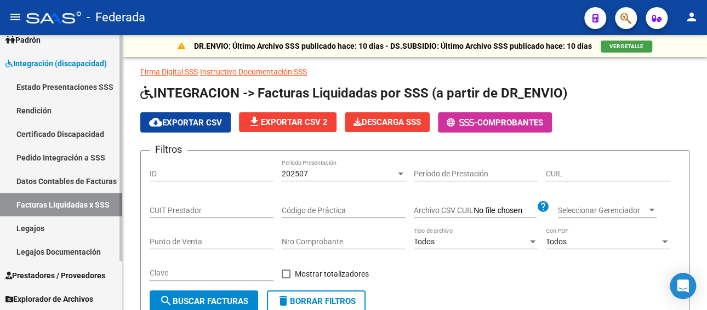
click at [70, 155] on link "Pedido Integración a SSS" at bounding box center [61, 158] width 122 height 24
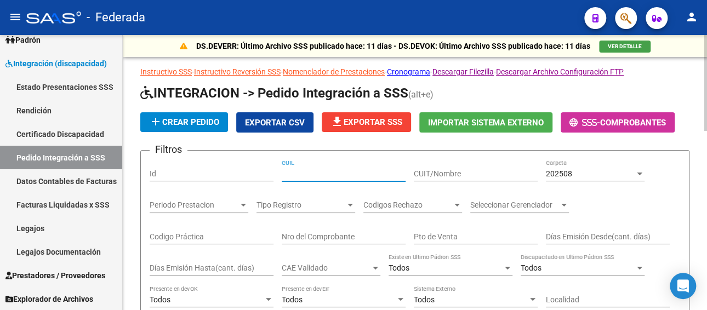
click at [317, 174] on input "CUIL" at bounding box center [344, 173] width 124 height 9
paste input "20540460524"
type input "20540460524"
click at [573, 171] on div "202508" at bounding box center [590, 173] width 89 height 9
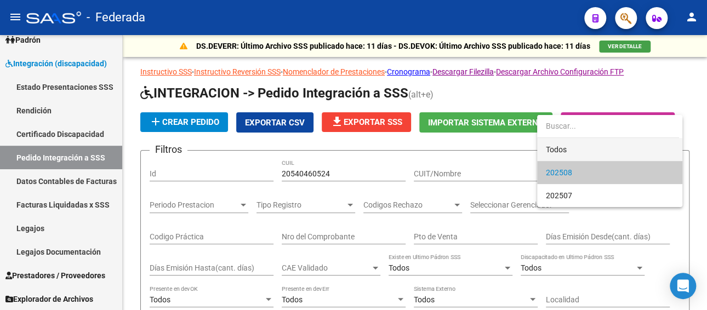
click at [566, 147] on span "Todos" at bounding box center [610, 149] width 128 height 23
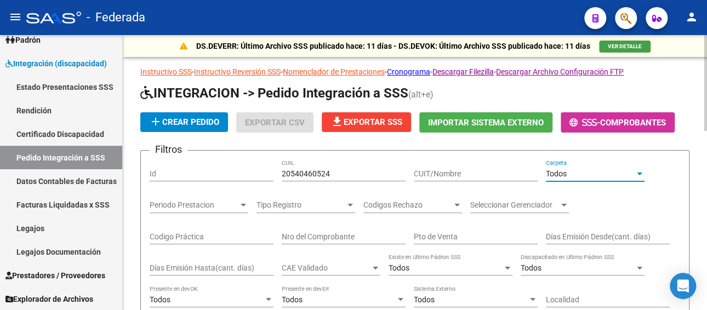
scroll to position [110, 0]
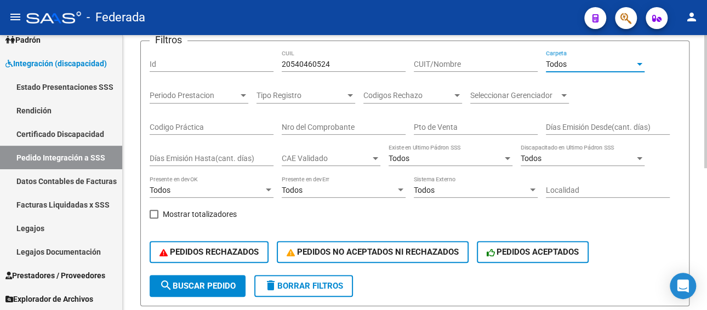
click at [219, 282] on span "search Buscar Pedido" at bounding box center [197, 286] width 76 height 10
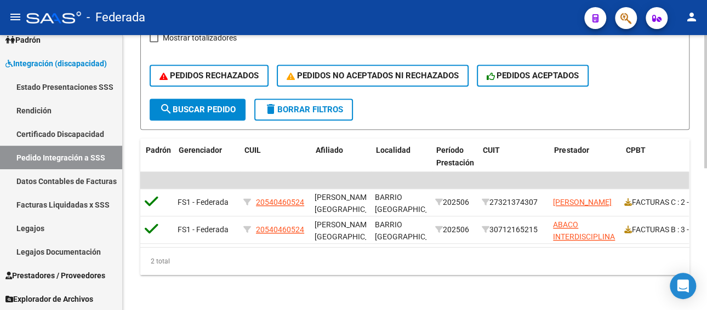
scroll to position [0, 0]
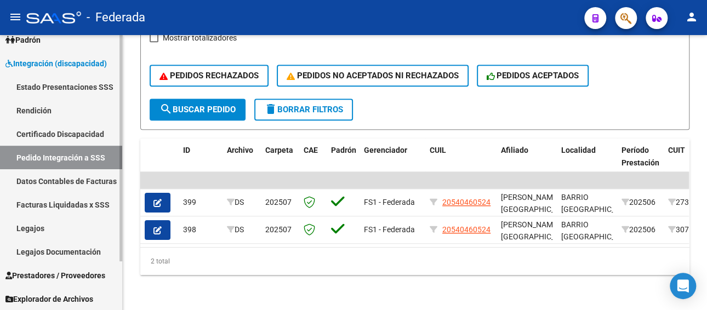
click at [59, 229] on link "Legajos" at bounding box center [61, 228] width 122 height 24
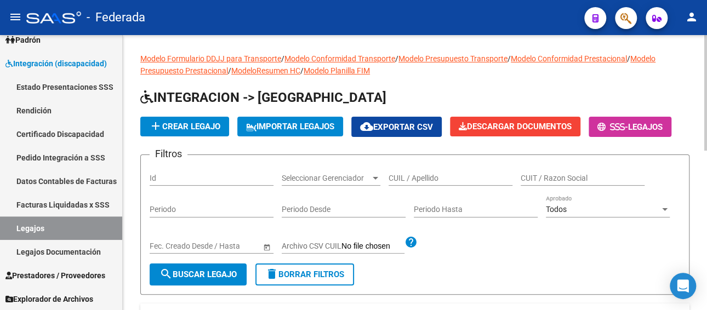
click at [415, 178] on input "CUIL / Apellido" at bounding box center [451, 178] width 124 height 9
paste input "SOLE [PERSON_NAME] [PERSON_NAME]"
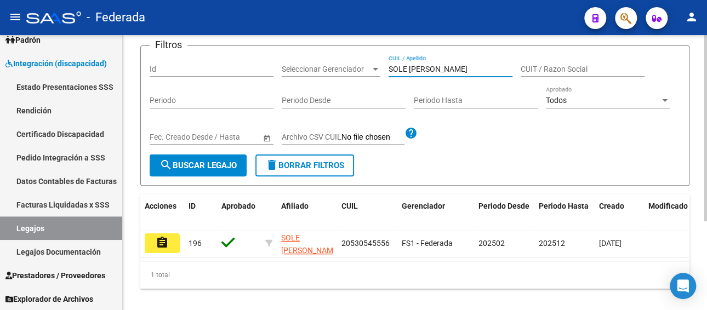
scroll to position [110, 0]
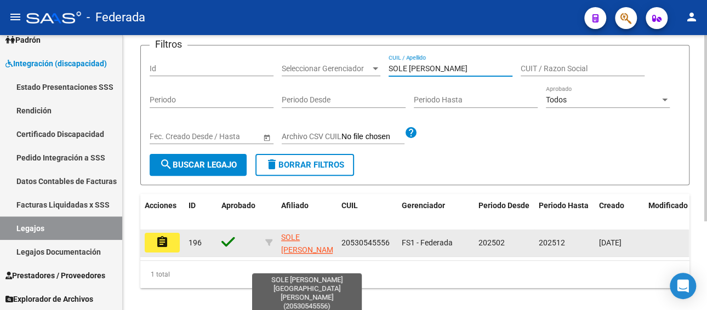
type input "SOLE [PERSON_NAME]"
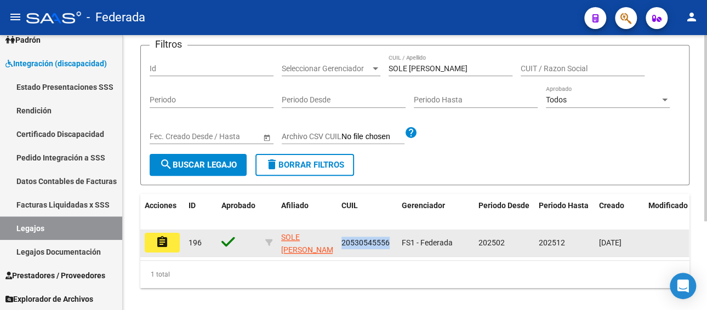
drag, startPoint x: 335, startPoint y: 241, endPoint x: 397, endPoint y: 240, distance: 62.5
click at [397, 240] on div "assignment [GEOGRAPHIC_DATA][PERSON_NAME][PERSON_NAME] 20530545556 FS1 - Federa…" at bounding box center [512, 243] width 745 height 27
copy div "20530545556"
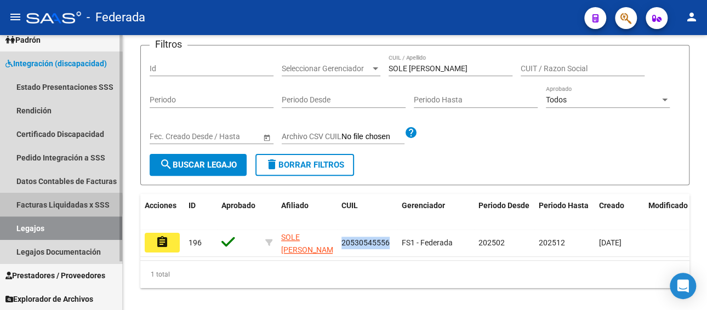
click at [59, 204] on link "Facturas Liquidadas x SSS" at bounding box center [61, 205] width 122 height 24
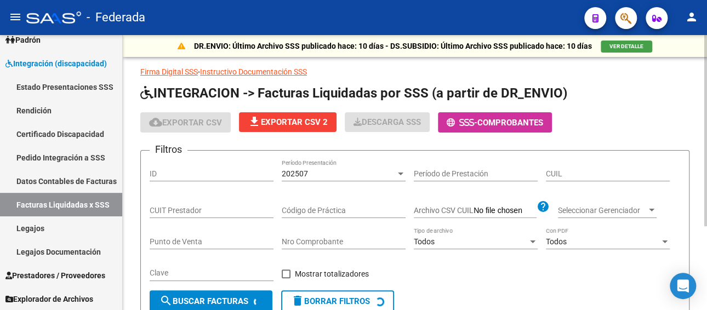
click at [329, 175] on div "202507" at bounding box center [339, 173] width 114 height 9
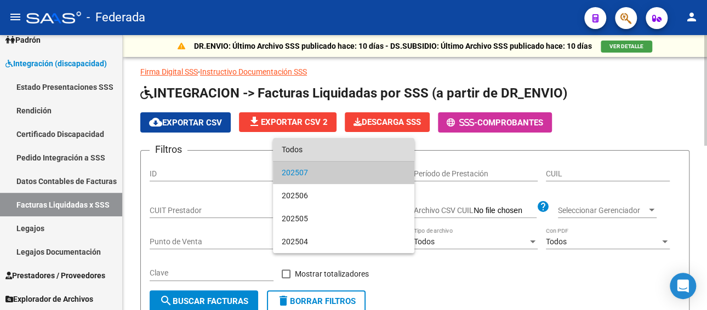
drag, startPoint x: 322, startPoint y: 148, endPoint x: 538, endPoint y: 173, distance: 217.9
click at [330, 154] on span "Todos" at bounding box center [344, 149] width 124 height 23
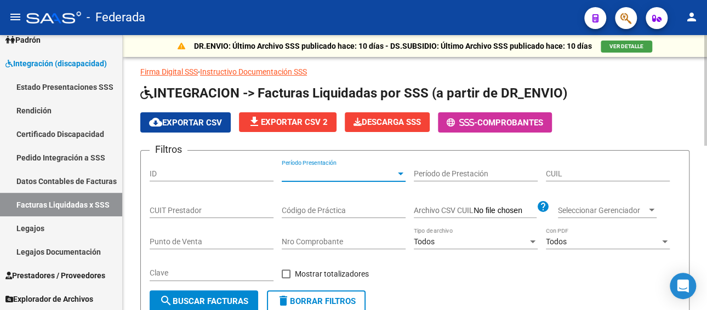
click at [562, 170] on input "CUIL" at bounding box center [608, 173] width 124 height 9
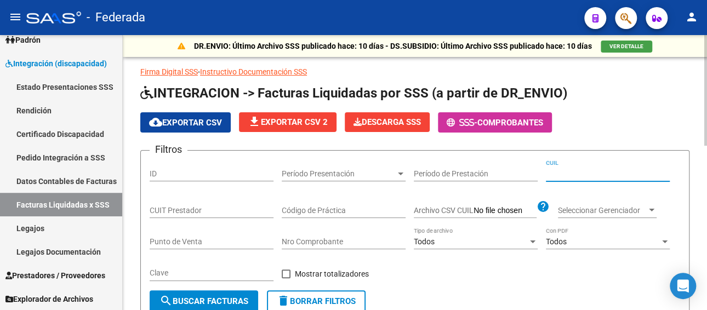
paste input "20-53054555-6"
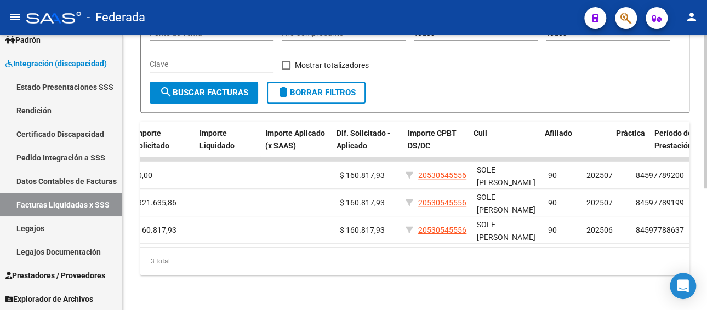
scroll to position [0, 685]
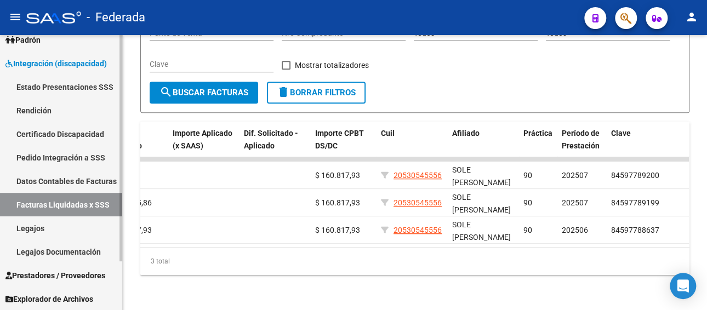
type input "20-53054555-6"
click at [61, 156] on link "Pedido Integración a SSS" at bounding box center [61, 158] width 122 height 24
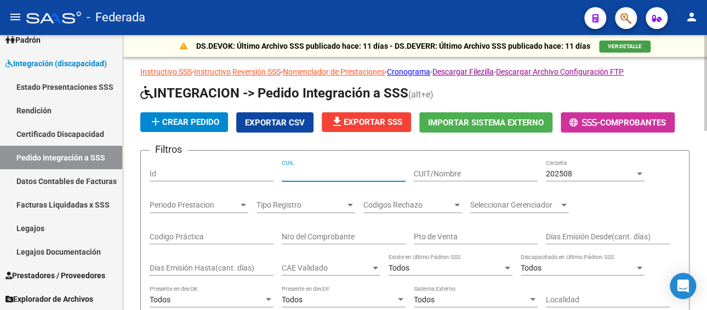
click at [345, 175] on input "CUIL" at bounding box center [344, 173] width 124 height 9
paste input "20530545556"
type input "20530545556"
click at [551, 174] on span "202508" at bounding box center [559, 173] width 26 height 9
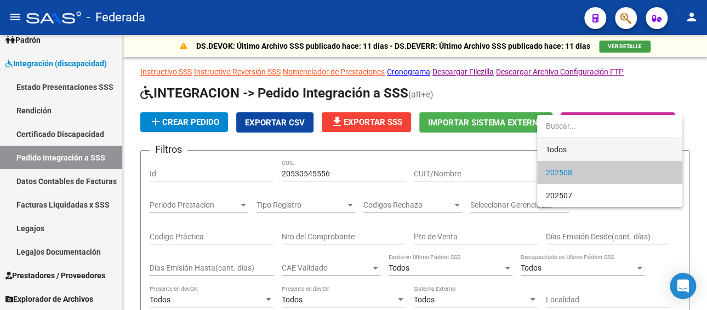
click at [554, 153] on span "Todos" at bounding box center [610, 149] width 128 height 23
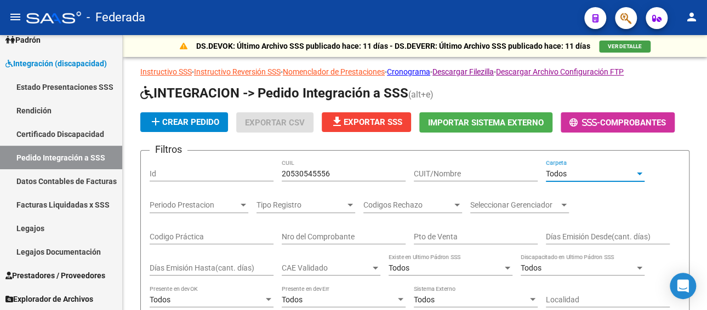
scroll to position [164, 0]
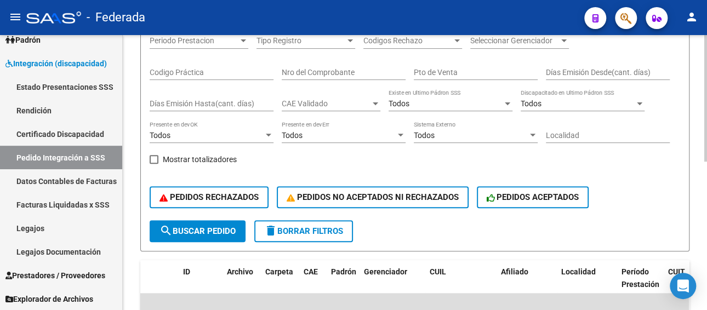
click at [181, 233] on span "search Buscar Pedido" at bounding box center [197, 231] width 76 height 10
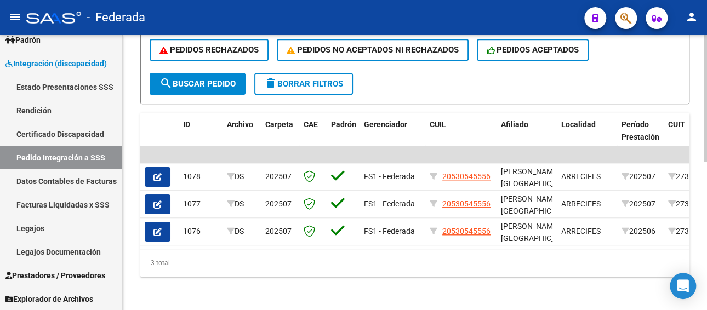
scroll to position [321, 0]
